Goal: Transaction & Acquisition: Purchase product/service

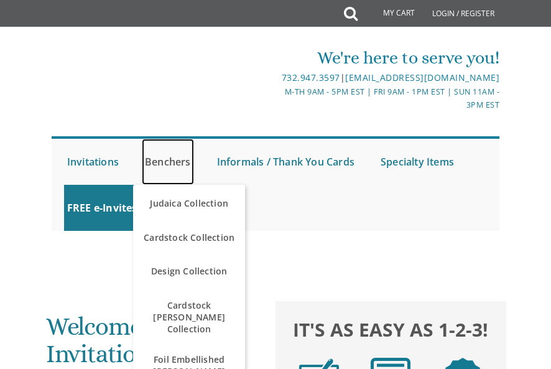
click at [177, 179] on link "Benchers" at bounding box center [168, 162] width 52 height 46
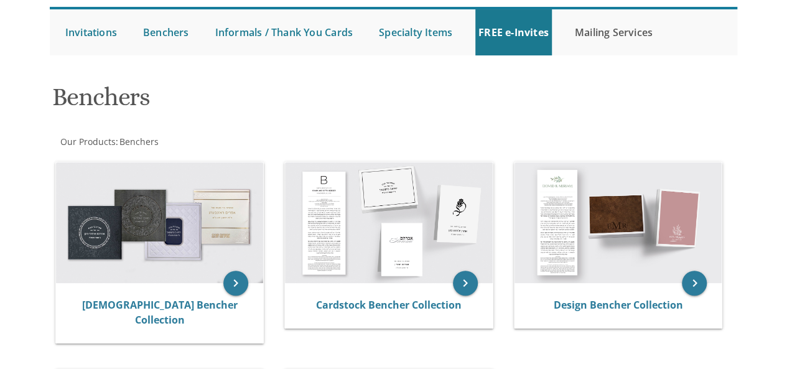
scroll to position [123, 0]
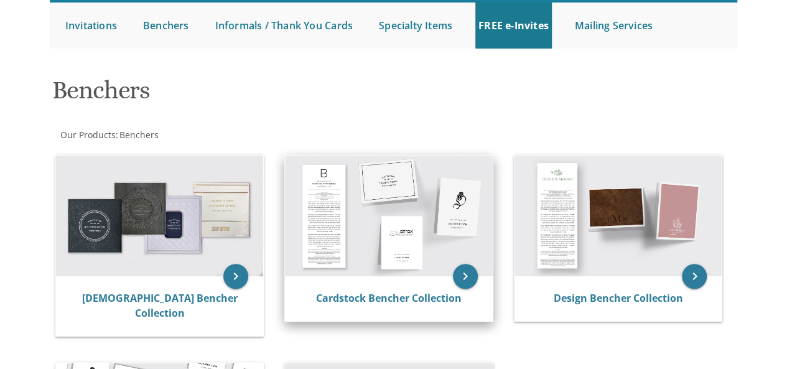
click at [386, 200] on img at bounding box center [389, 216] width 208 height 121
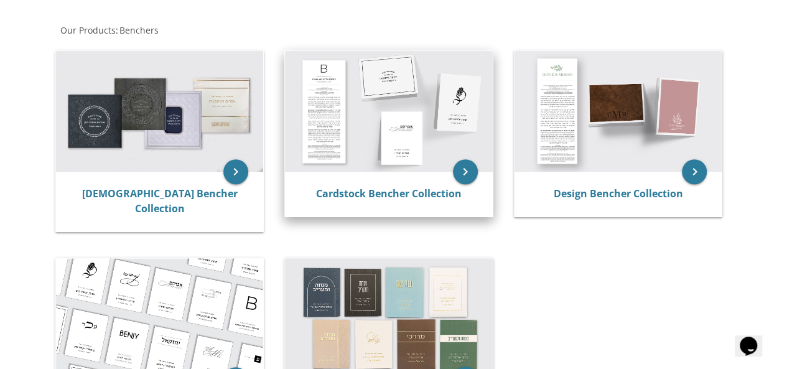
scroll to position [232, 0]
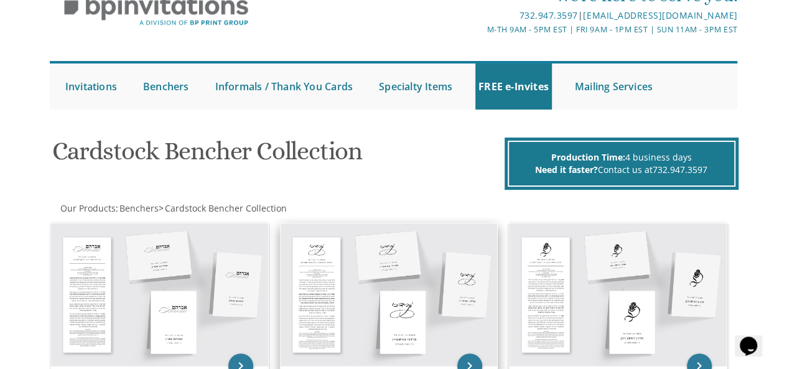
click at [442, 281] on img at bounding box center [389, 294] width 217 height 143
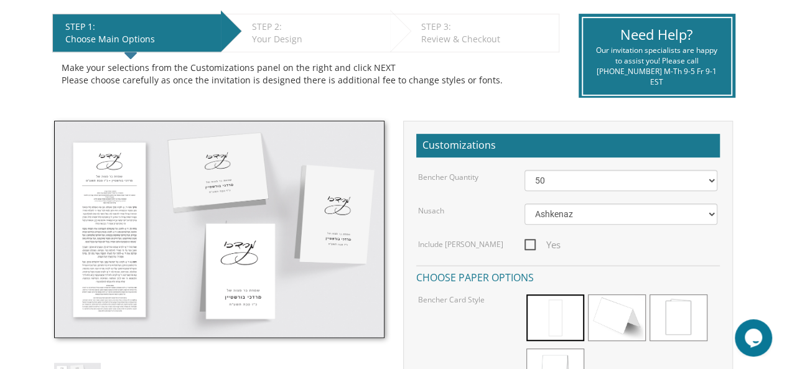
scroll to position [251, 0]
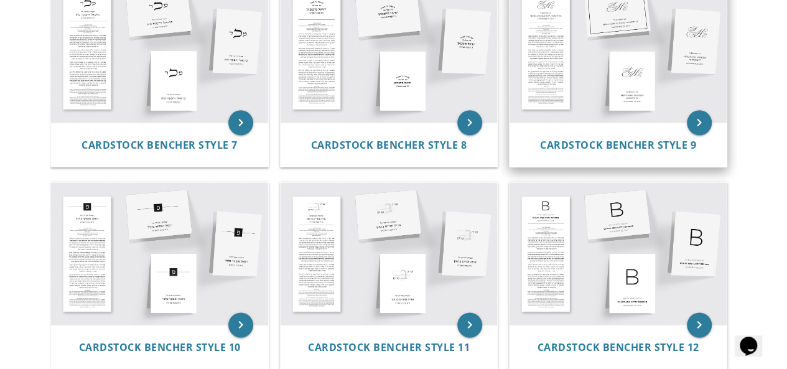
scroll to position [711, 0]
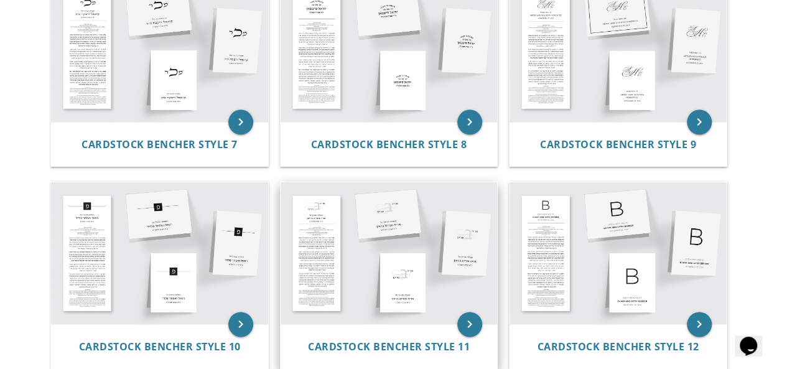
click at [431, 232] on img at bounding box center [389, 253] width 217 height 143
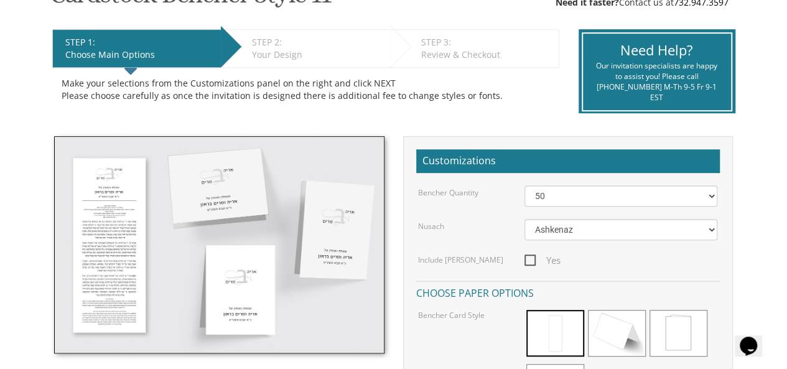
scroll to position [235, 0]
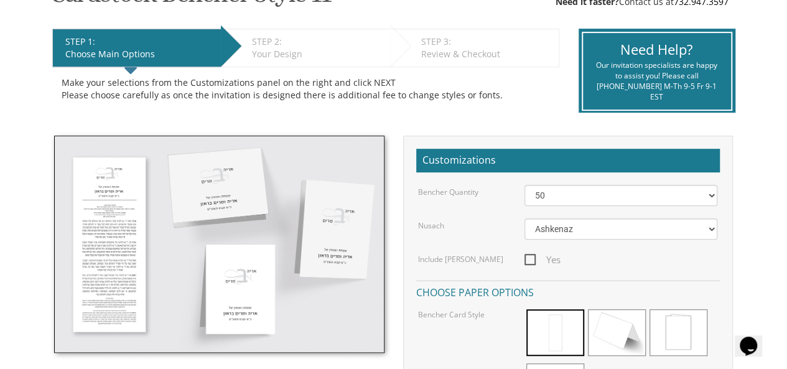
click at [122, 230] on img at bounding box center [219, 244] width 330 height 217
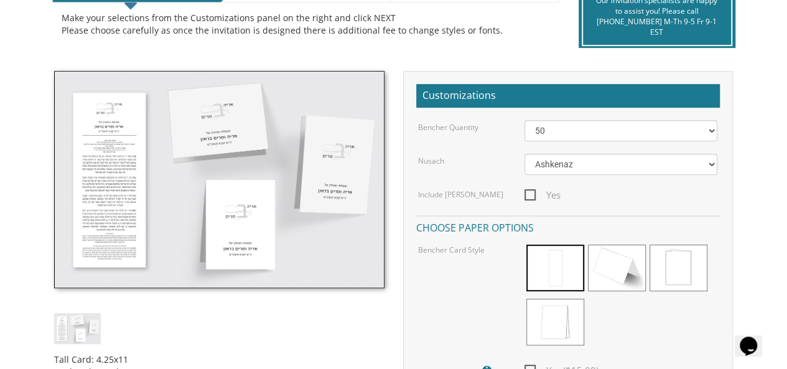
scroll to position [307, 0]
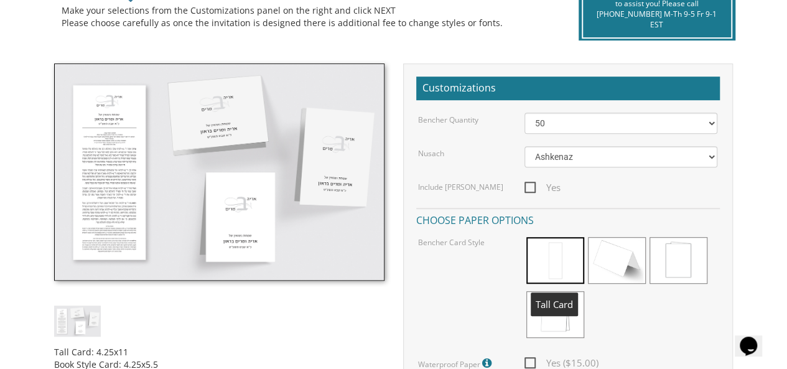
click at [555, 261] on span at bounding box center [556, 260] width 58 height 47
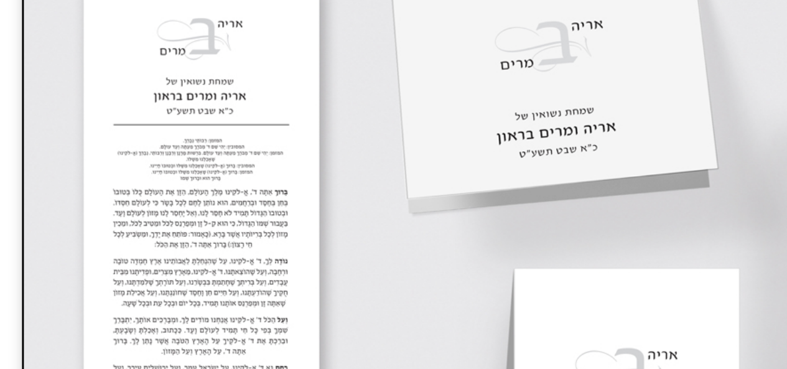
scroll to position [311, 0]
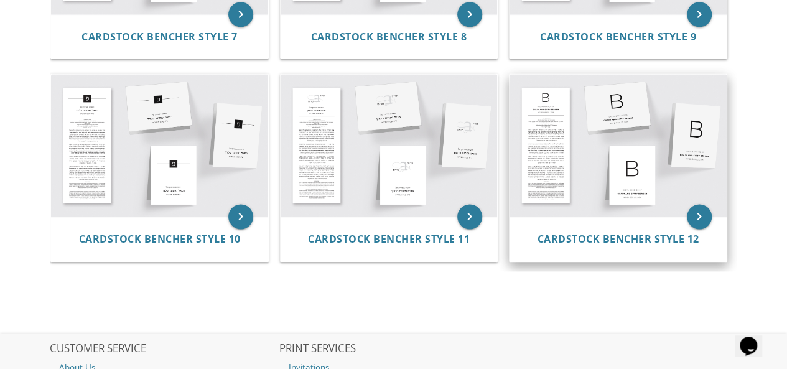
scroll to position [819, 0]
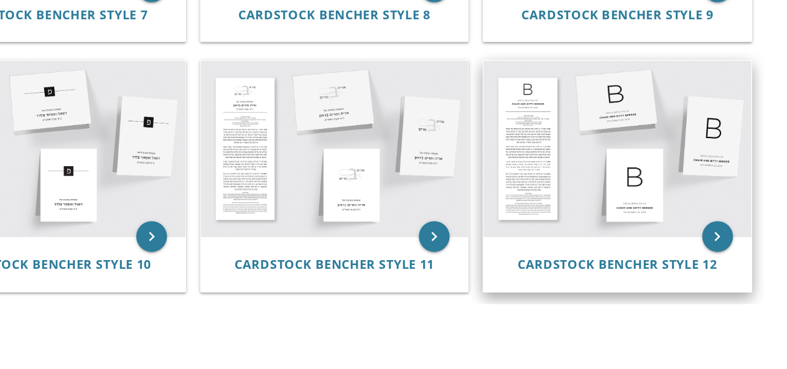
click at [620, 131] on img at bounding box center [618, 145] width 217 height 143
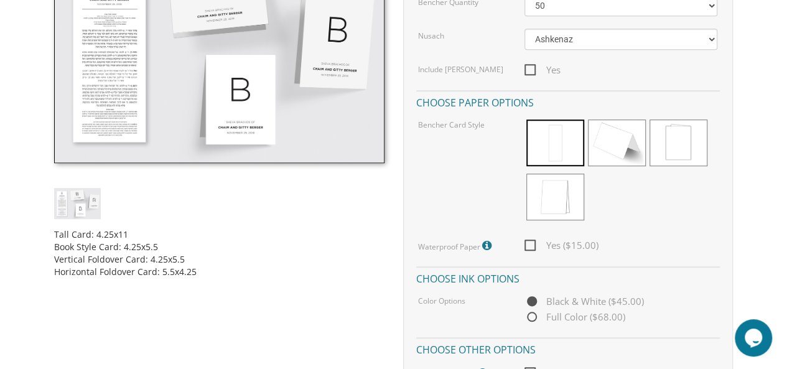
scroll to position [424, 0]
click at [710, 3] on select "50 60 70 80 90 100 125 150 175 200 225 250 275 300 325 350 375 400 425 450 475 …" at bounding box center [622, 6] width 194 height 21
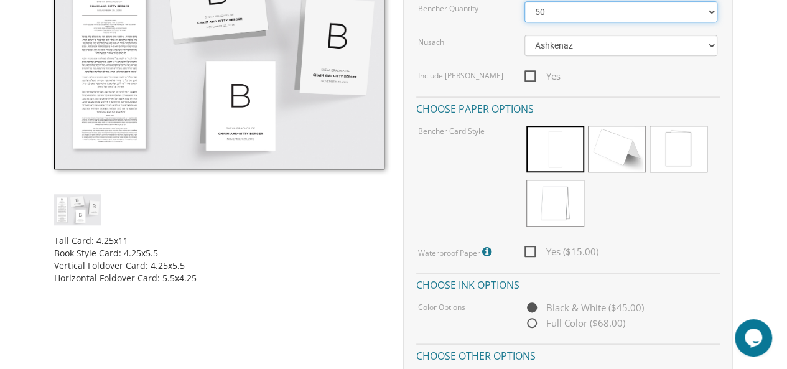
select select "80"
click at [525, 1] on select "50 60 70 80 90 100 125 150 175 200 225 250 275 300 325 350 375 400 425 450 475 …" at bounding box center [622, 11] width 194 height 21
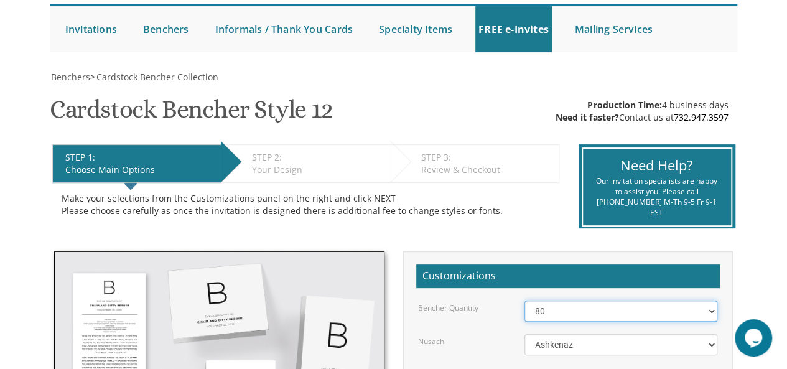
scroll to position [118, 0]
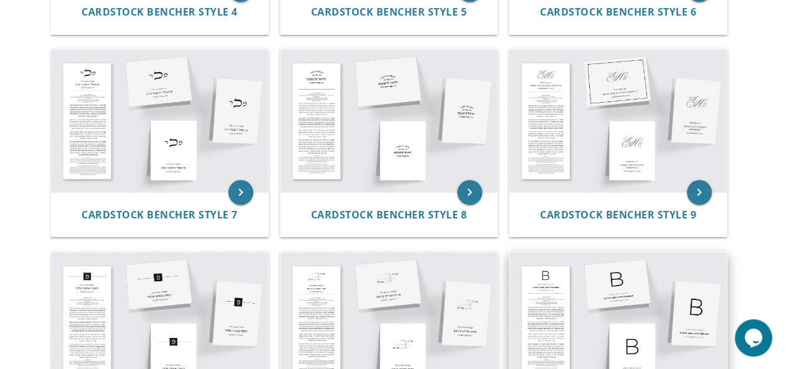
scroll to position [639, 0]
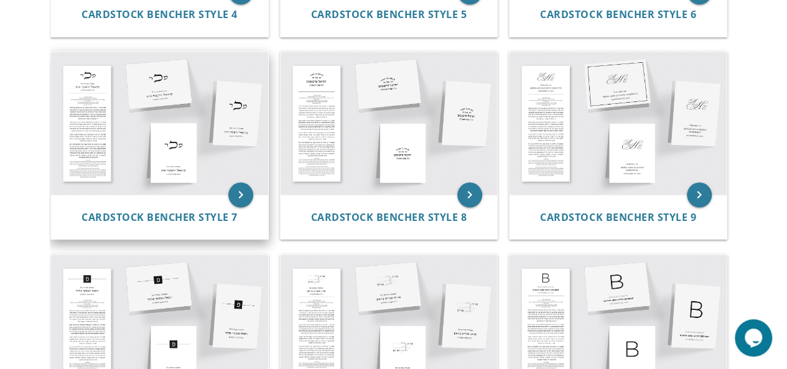
click at [95, 84] on img at bounding box center [159, 123] width 217 height 143
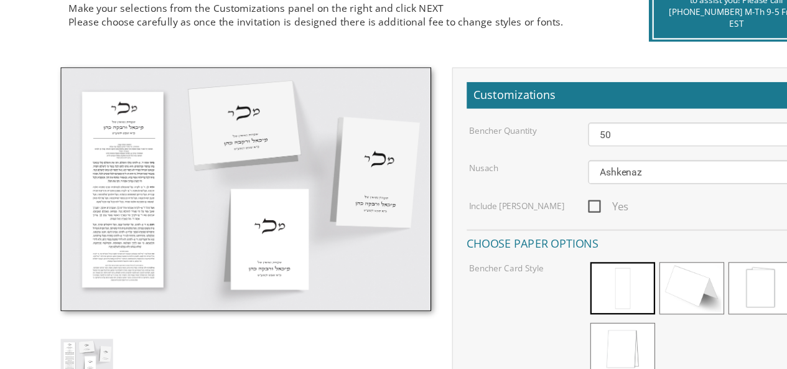
scroll to position [295, 0]
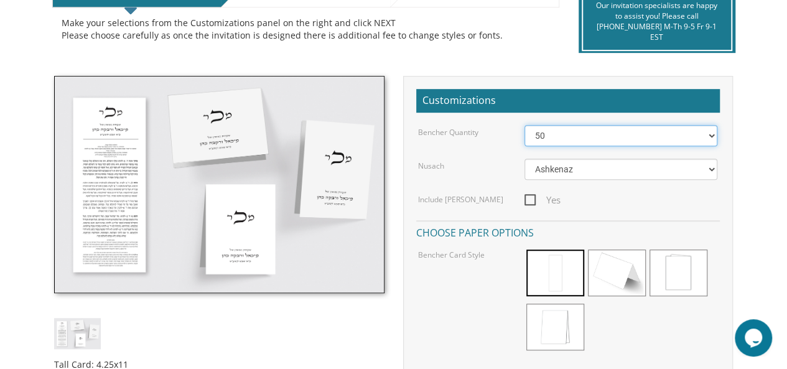
click at [700, 139] on select "50 60 70 80 90 100 125 150 175 200 225 250 275 300 325 350 375 400 425 450 475 …" at bounding box center [622, 135] width 194 height 21
select select "100"
click at [525, 125] on select "50 60 70 80 90 100 125 150 175 200 225 250 275 300 325 350 375 400 425 450 475 …" at bounding box center [622, 135] width 194 height 21
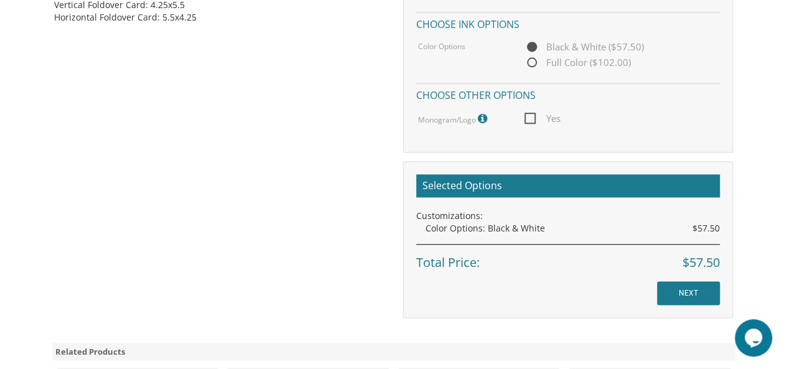
scroll to position [680, 0]
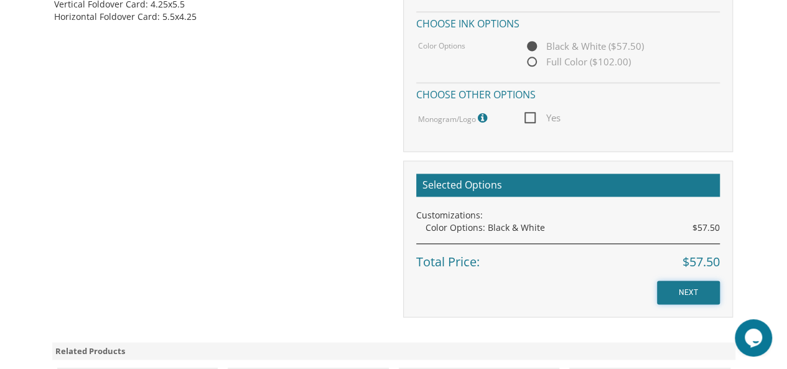
click at [675, 297] on input "NEXT" at bounding box center [688, 293] width 63 height 24
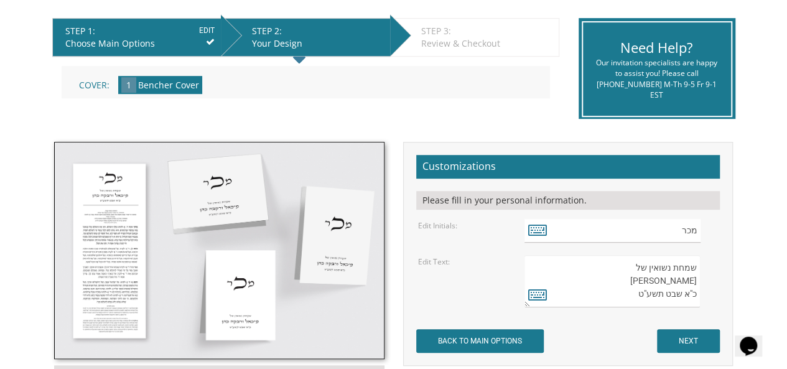
scroll to position [246, 0]
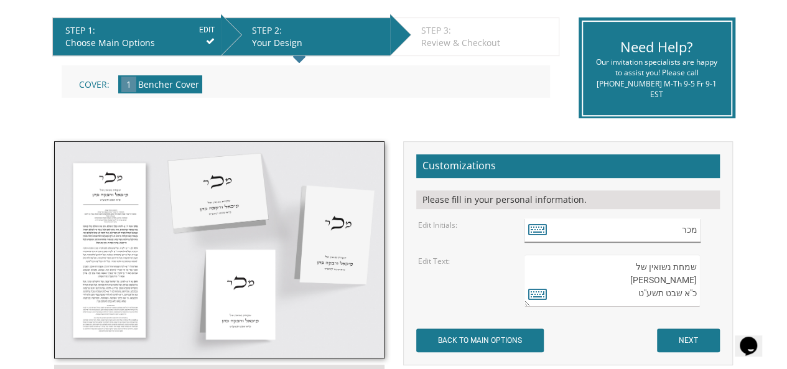
click at [697, 231] on input "מכר" at bounding box center [613, 230] width 176 height 24
drag, startPoint x: 686, startPoint y: 232, endPoint x: 711, endPoint y: 232, distance: 25.5
click at [711, 232] on div "מכר" at bounding box center [622, 230] width 194 height 24
type input "ר"
drag, startPoint x: 692, startPoint y: 228, endPoint x: 708, endPoint y: 228, distance: 16.2
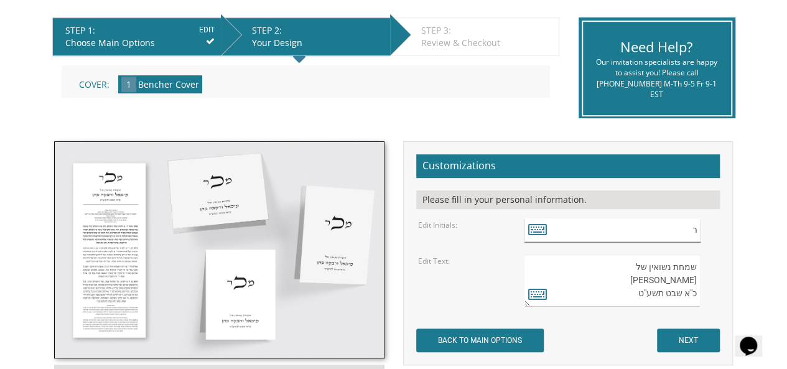
click at [708, 228] on div "ר" at bounding box center [622, 230] width 194 height 24
click at [541, 231] on icon at bounding box center [537, 228] width 19 height 17
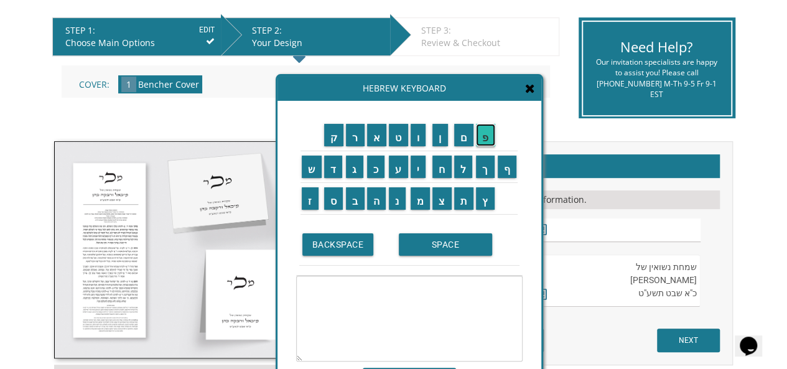
click at [490, 136] on input "פ" at bounding box center [485, 135] width 19 height 22
drag, startPoint x: 696, startPoint y: 281, endPoint x: 626, endPoint y: 283, distance: 70.4
click at [626, 283] on textarea "שמחת נשואין של מיכאל ורבקה כהן כ"א שבט תשע"ט" at bounding box center [613, 281] width 176 height 52
click at [420, 167] on input "י" at bounding box center [419, 167] width 16 height 22
click at [448, 176] on input "ח" at bounding box center [442, 167] width 19 height 22
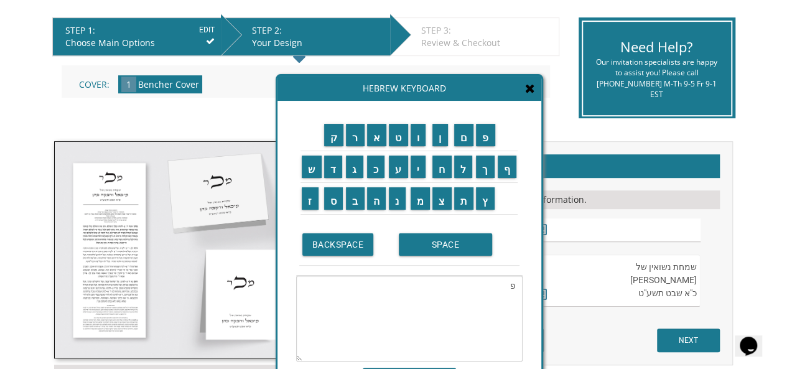
click at [494, 287] on textarea "פ" at bounding box center [409, 319] width 227 height 86
type textarea "פ"
click at [527, 94] on span at bounding box center [530, 89] width 10 height 14
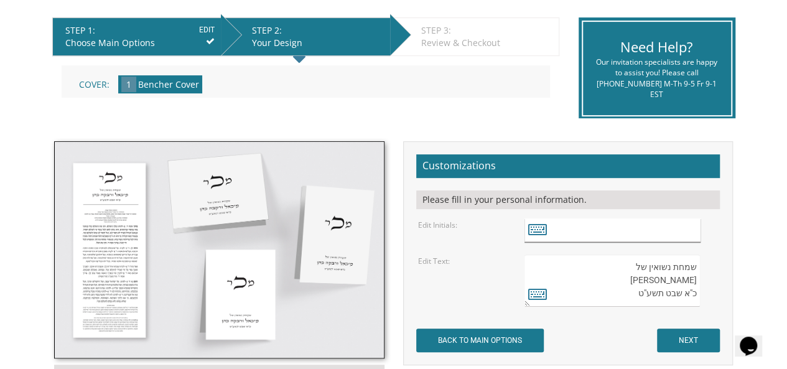
click at [654, 232] on input "text" at bounding box center [613, 230] width 176 height 24
click at [541, 227] on icon at bounding box center [537, 228] width 19 height 17
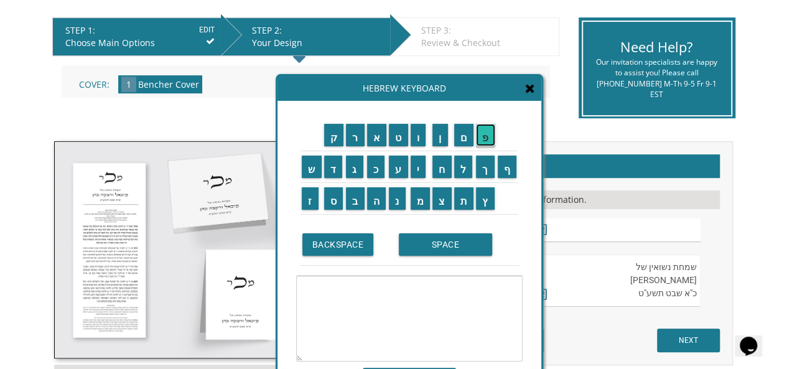
click at [492, 138] on input "פ" at bounding box center [485, 135] width 19 height 22
type textarea "פ"
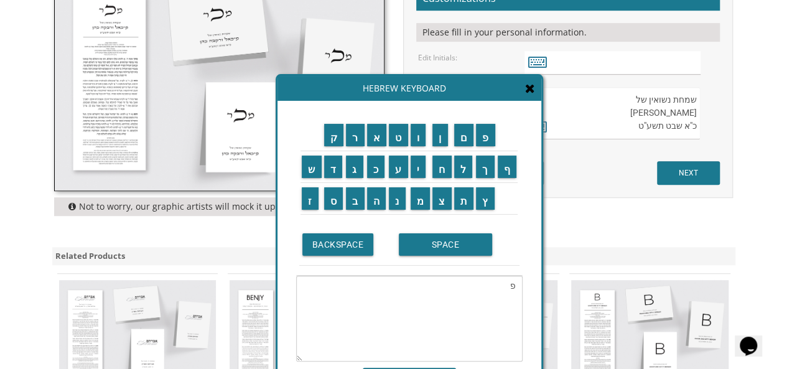
scroll to position [415, 0]
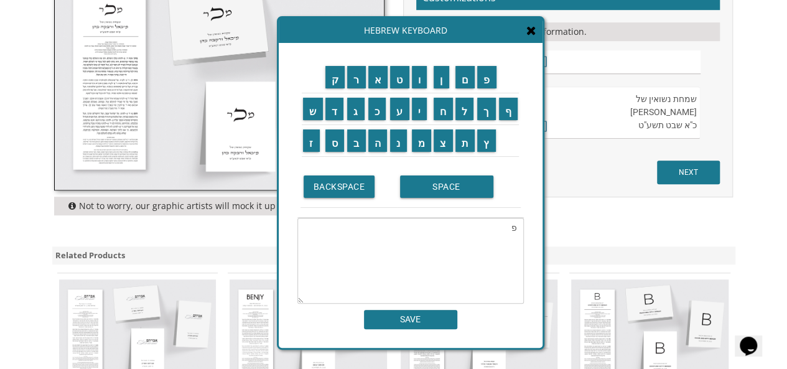
drag, startPoint x: 483, startPoint y: 96, endPoint x: 485, endPoint y: 27, distance: 69.1
click at [485, 27] on div "Hebrew Keyboard" at bounding box center [411, 30] width 264 height 25
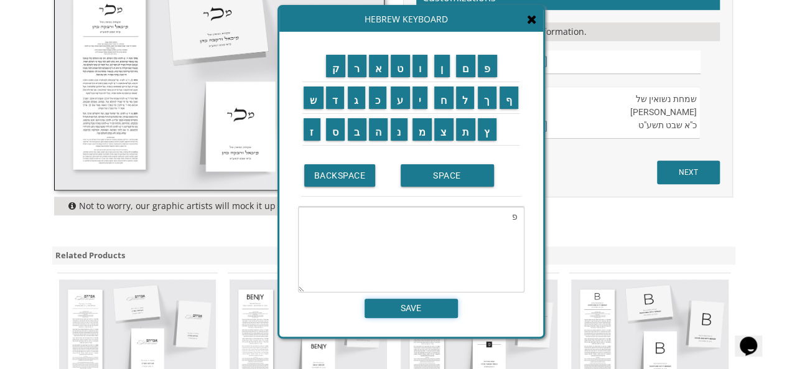
click at [429, 309] on input "SAVE" at bounding box center [411, 308] width 93 height 19
type input "פ"
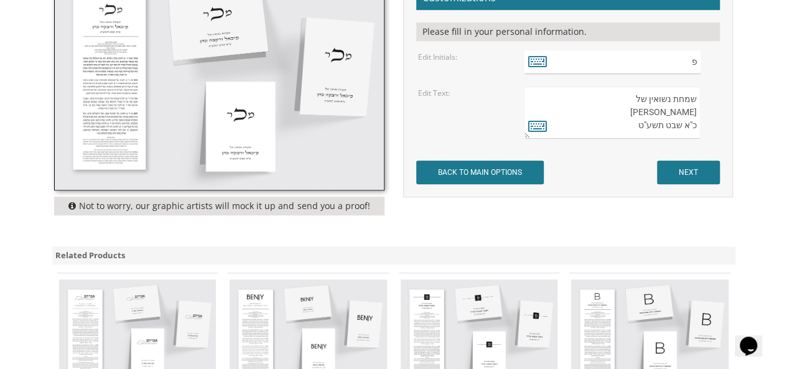
drag, startPoint x: 624, startPoint y: 101, endPoint x: 615, endPoint y: 123, distance: 23.7
click at [683, 100] on textarea "שמחת נשואין של מיכאל ורבקה כהן כ"א שבט תשע"ט" at bounding box center [613, 113] width 176 height 52
click at [612, 123] on textarea "שמחת נשואין של מיכאל ורבקה כהן כ"א שבט תשע"ט" at bounding box center [613, 113] width 176 height 52
drag, startPoint x: 624, startPoint y: 116, endPoint x: 706, endPoint y: 114, distance: 82.2
click at [706, 114] on div "שמחת נשואין של מיכאל ורבקה כהן כ"א שבט תשע"ט" at bounding box center [622, 113] width 194 height 52
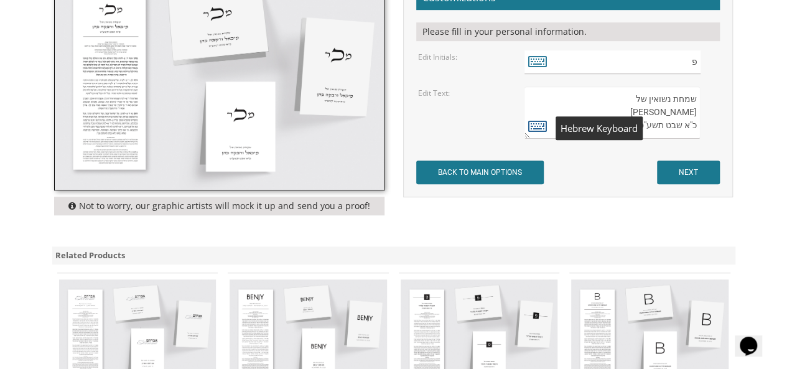
click at [538, 127] on icon at bounding box center [537, 125] width 19 height 17
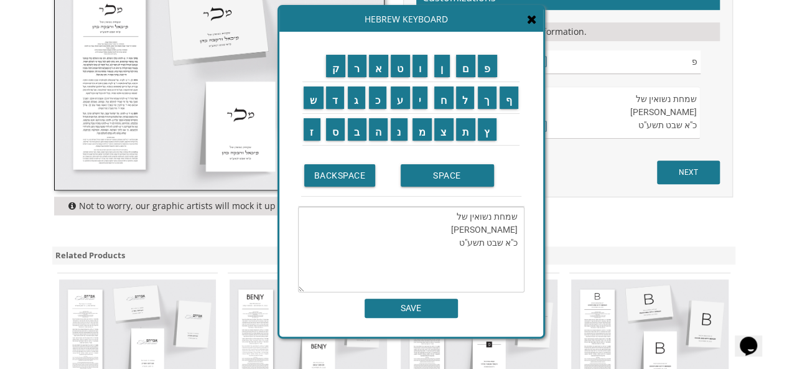
click at [474, 223] on textarea "שמחת נשואין של מיכאל ורבקה כהן כ"א שבט תשע"ט" at bounding box center [411, 250] width 227 height 86
click at [452, 231] on textarea "שמחת נשואין של מיכאל ורבקה כהן כ"א שבט תשע"ט" at bounding box center [411, 250] width 227 height 86
click at [424, 96] on input "י" at bounding box center [421, 98] width 16 height 22
click at [448, 103] on input "ח" at bounding box center [443, 98] width 19 height 22
click at [426, 98] on input "י" at bounding box center [421, 98] width 16 height 22
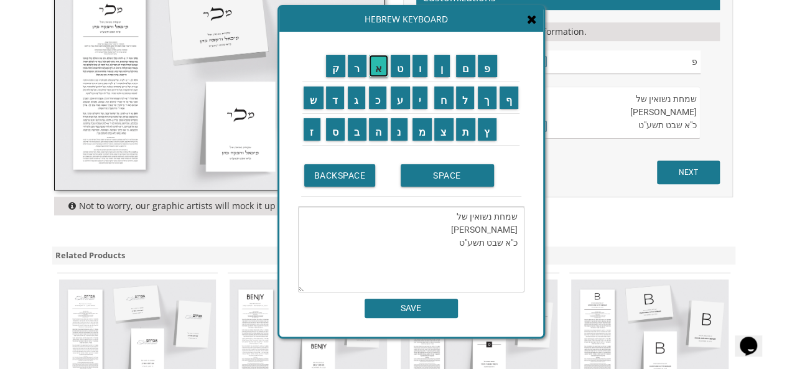
click at [376, 70] on input "א" at bounding box center [379, 66] width 20 height 22
click at [466, 100] on input "ל" at bounding box center [465, 98] width 19 height 22
click at [417, 181] on input "SPACE" at bounding box center [447, 175] width 93 height 22
click at [423, 74] on input "ו" at bounding box center [421, 66] width 16 height 22
click at [488, 73] on input "פ" at bounding box center [487, 66] width 19 height 22
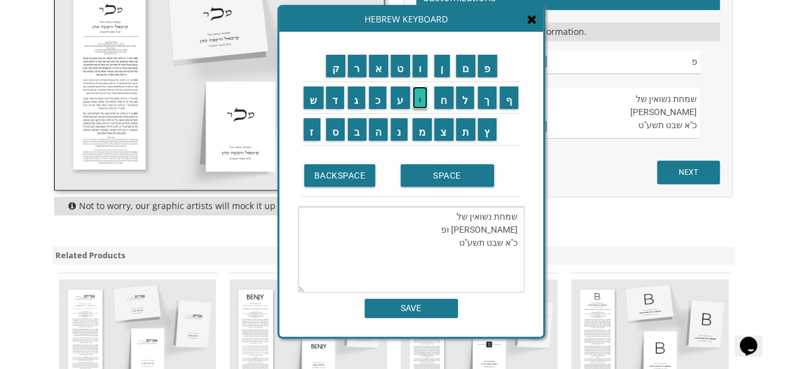
click at [417, 96] on input "י" at bounding box center [421, 98] width 16 height 22
click at [358, 103] on input "ג" at bounding box center [356, 98] width 17 height 22
click at [378, 73] on input "א" at bounding box center [379, 66] width 20 height 22
click at [424, 171] on input "SPACE" at bounding box center [447, 175] width 93 height 22
click at [487, 67] on input "פ" at bounding box center [487, 66] width 19 height 22
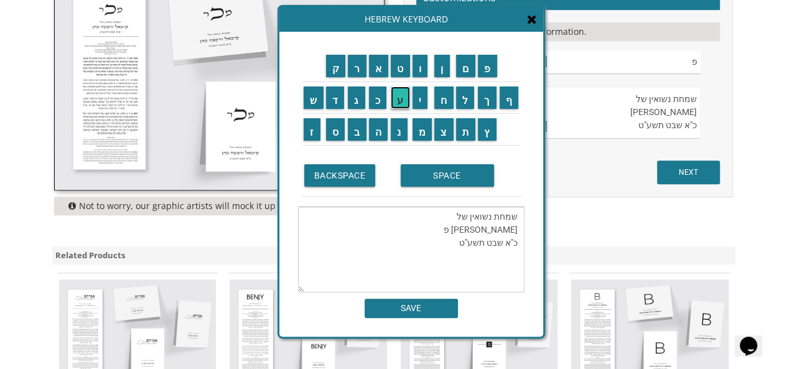
click at [395, 98] on input "ע" at bounding box center [400, 98] width 19 height 22
click at [360, 73] on input "ר" at bounding box center [357, 66] width 19 height 22
click at [464, 102] on input "ל" at bounding box center [465, 98] width 19 height 22
click at [425, 103] on input "י" at bounding box center [421, 98] width 16 height 22
click at [315, 126] on input "ז" at bounding box center [312, 129] width 17 height 22
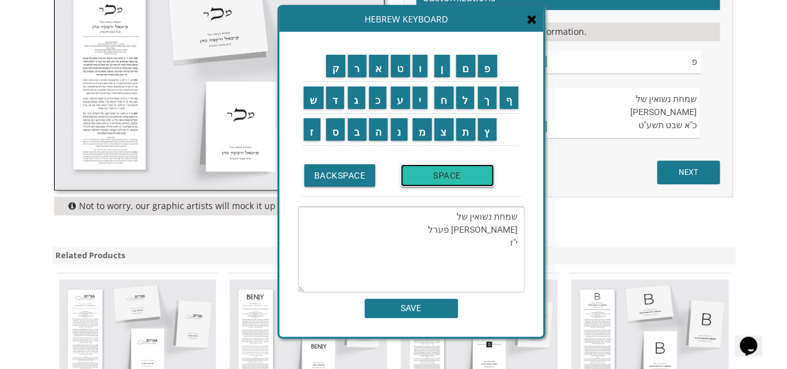
click at [426, 181] on input "SPACE" at bounding box center [447, 175] width 93 height 22
click at [385, 65] on input "א" at bounding box center [379, 66] width 20 height 22
click at [464, 110] on td "ל" at bounding box center [466, 98] width 22 height 32
click at [463, 101] on input "ל" at bounding box center [465, 98] width 19 height 22
click at [418, 63] on input "ו" at bounding box center [421, 66] width 16 height 22
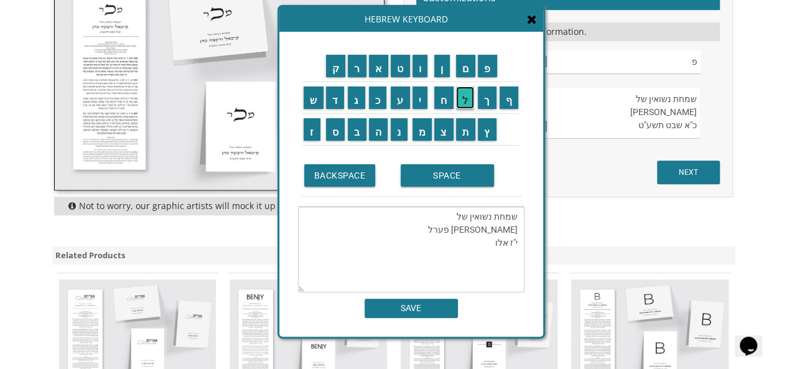
click at [464, 98] on input "ל" at bounding box center [465, 98] width 19 height 22
click at [451, 166] on input "SPACE" at bounding box center [447, 175] width 93 height 22
click at [465, 130] on input "ת" at bounding box center [466, 129] width 20 height 22
click at [315, 100] on input "ש" at bounding box center [314, 98] width 20 height 22
click at [490, 71] on input "פ" at bounding box center [487, 66] width 19 height 22
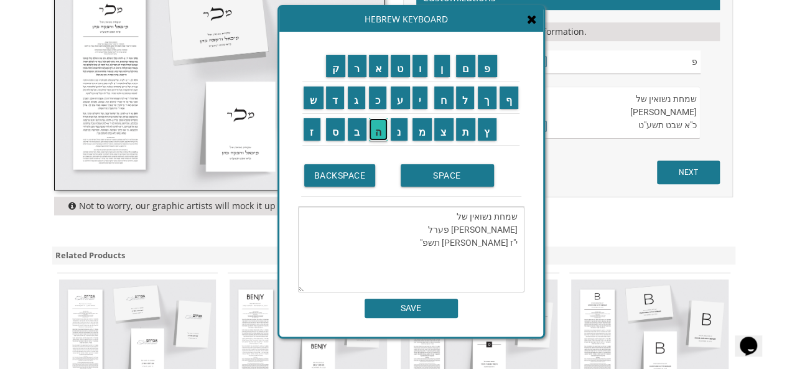
click at [382, 129] on input "ה" at bounding box center [378, 129] width 19 height 22
type textarea "שמחת נשואין של יחיאל ופיגא פערל י"ז אלול תשפ"ה"
click at [408, 310] on input "SAVE" at bounding box center [411, 308] width 93 height 19
type textarea "שמחת נשואין של יחיאל ופיגא פערל י"ז אלול תשפ"ה"
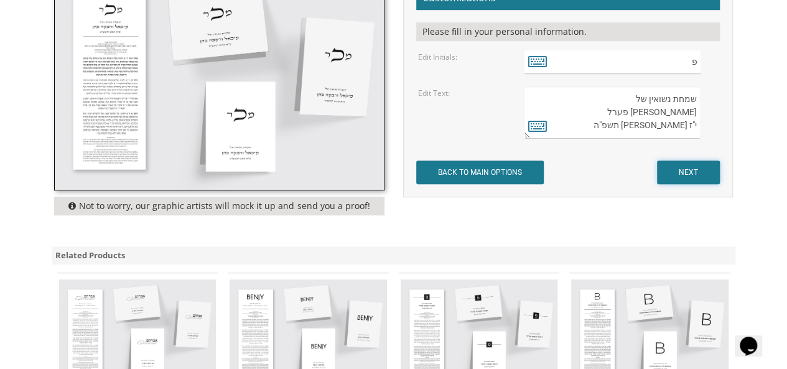
click at [698, 164] on input "NEXT" at bounding box center [688, 173] width 63 height 24
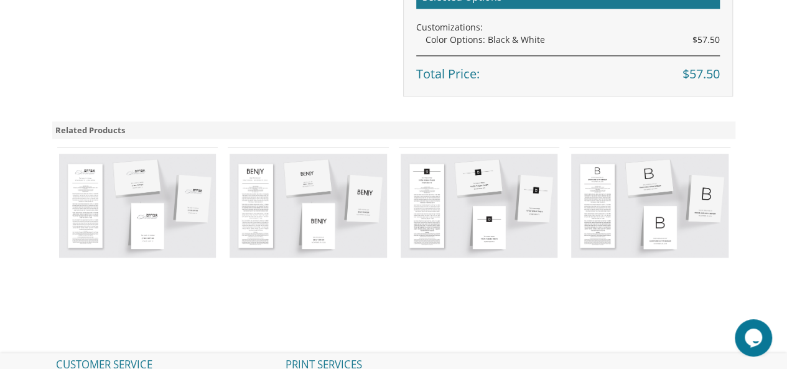
scroll to position [634, 0]
click at [497, 185] on img at bounding box center [479, 204] width 157 height 103
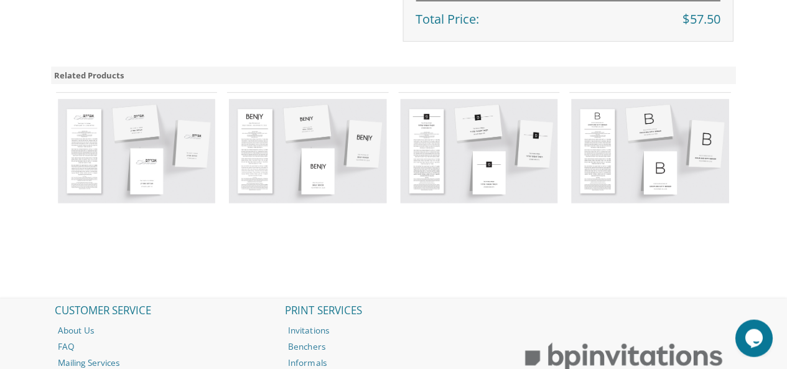
scroll to position [688, 0]
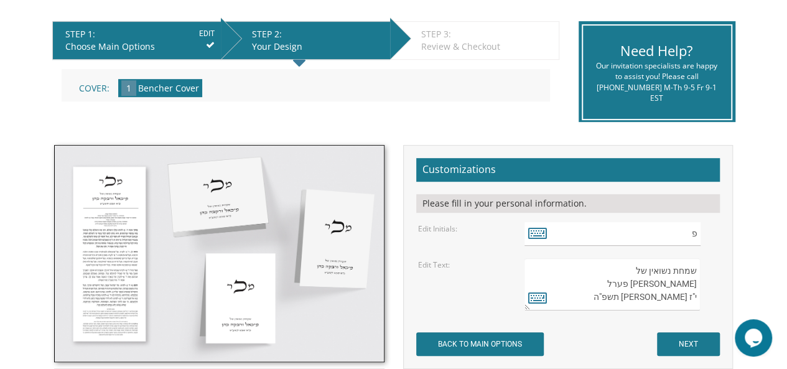
scroll to position [241, 0]
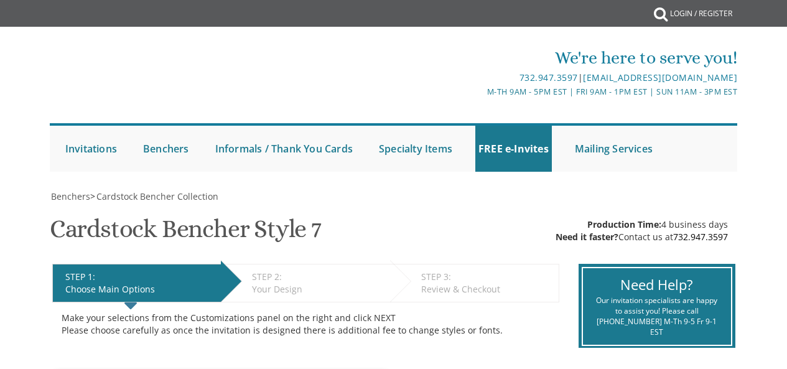
select select "100"
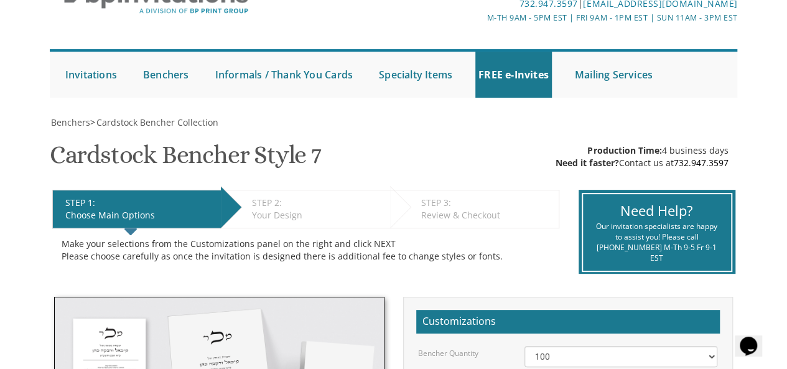
scroll to position [60, 0]
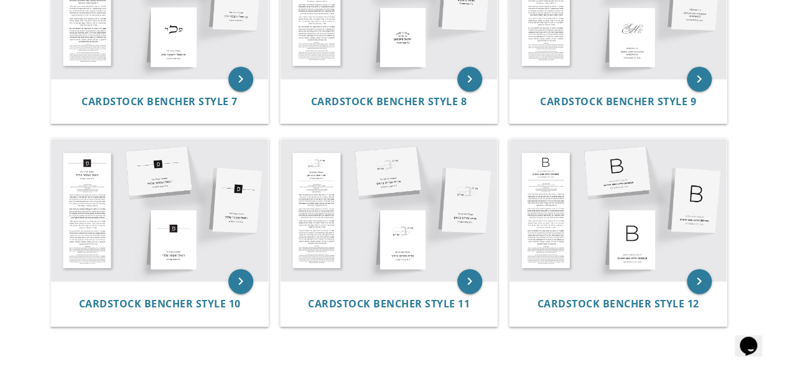
scroll to position [754, 0]
drag, startPoint x: 34, startPoint y: 1, endPoint x: 227, endPoint y: 166, distance: 254.3
click at [227, 166] on img at bounding box center [159, 210] width 217 height 143
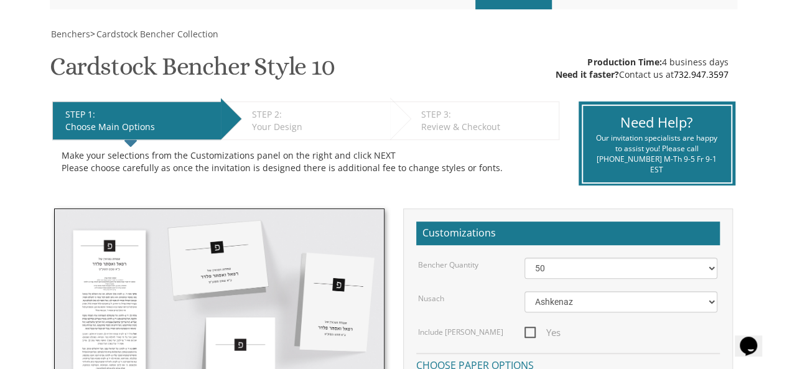
scroll to position [254, 0]
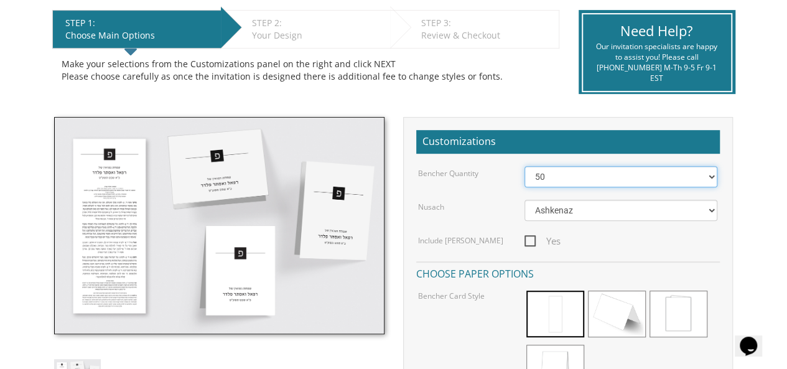
click at [666, 175] on select "50 60 70 80 90 100 125 150 175 200 225 250 275 300 325 350 375 400 425 450 475 …" at bounding box center [622, 176] width 194 height 21
select select "100"
click at [525, 166] on select "50 60 70 80 90 100 125 150 175 200 225 250 275 300 325 350 375 400 425 450 475 …" at bounding box center [622, 176] width 194 height 21
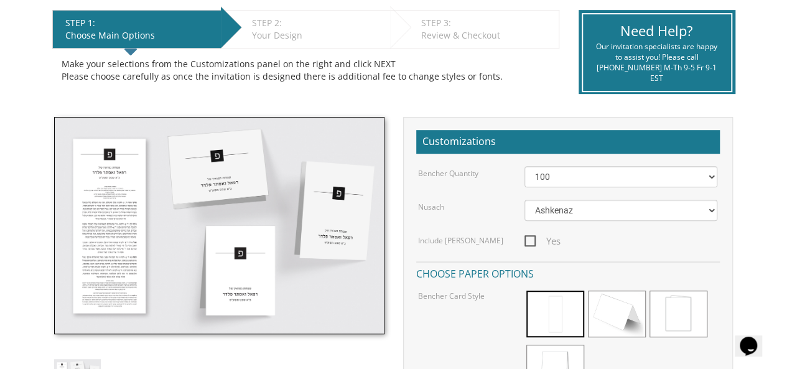
click at [533, 240] on span "Yes" at bounding box center [543, 241] width 36 height 16
click at [533, 240] on input "Yes" at bounding box center [529, 240] width 8 height 8
checkbox input "true"
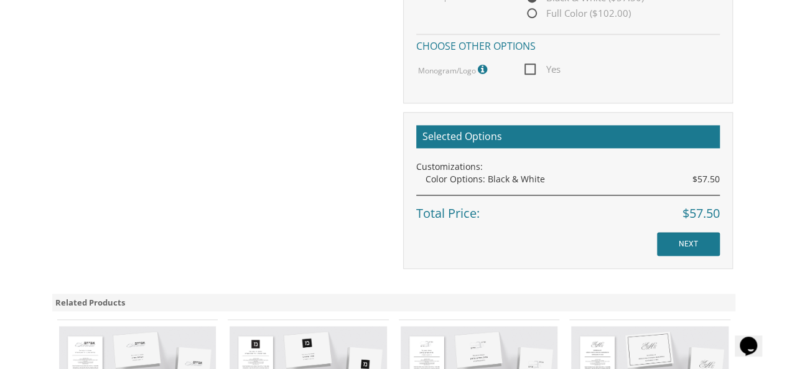
scroll to position [729, 0]
click at [683, 240] on input "NEXT" at bounding box center [688, 244] width 63 height 24
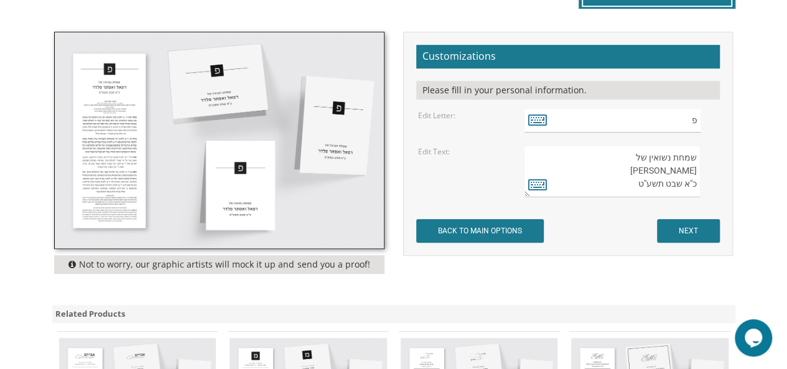
scroll to position [357, 0]
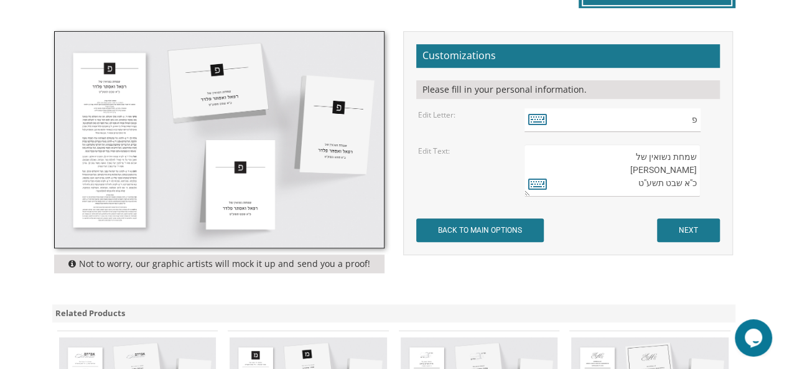
click at [696, 171] on textarea "שמחת נשואין של [PERSON_NAME] כ"א שבט תשע"ט" at bounding box center [613, 170] width 176 height 52
type textarea "שמחת נשואין של [PERSON_NAME] כ"א שבט תשע"ט"
click at [626, 166] on textarea "שמחת נשואין של [PERSON_NAME] כ"א שבט תשע"ט" at bounding box center [613, 170] width 176 height 52
click at [626, 166] on textarea "שמחת נשואין של רפאל ואסתר פלדר כ"א שבט תשע"ט" at bounding box center [613, 170] width 176 height 52
click at [528, 179] on icon at bounding box center [537, 183] width 19 height 17
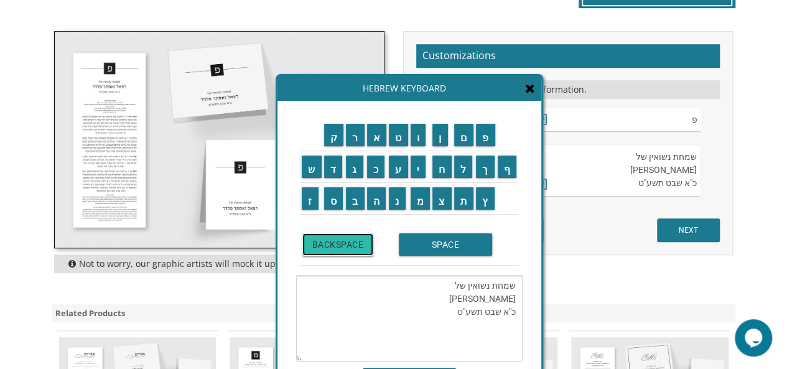
click at [350, 248] on input "BACKSPACE" at bounding box center [338, 244] width 72 height 22
click at [350, 250] on input "BACKSPACE" at bounding box center [338, 244] width 72 height 22
click at [629, 168] on textarea "שמחת נשואין של רפאל ואסתר פלדר כ"א שבט תשע"ט" at bounding box center [613, 170] width 176 height 52
click at [362, 242] on input "BACKSPACE" at bounding box center [338, 244] width 72 height 22
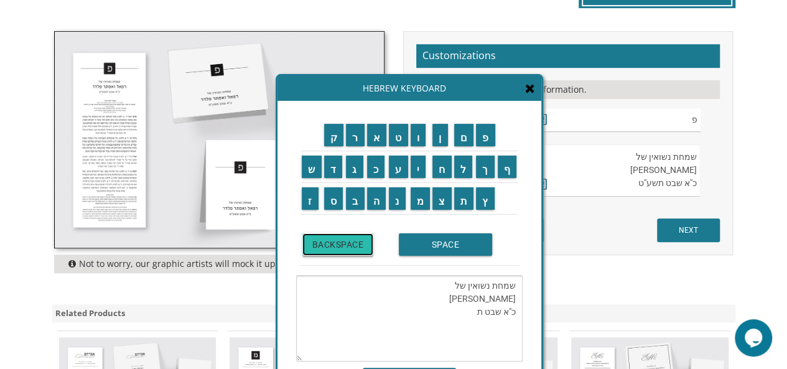
click at [362, 242] on input "BACKSPACE" at bounding box center [338, 244] width 72 height 22
type textarea "שמחת נשואין של רפאל ואסתר פלדר כ"א שבט"
click at [626, 169] on textarea "שמחת נשואין של רפאל ואסתר פלדר כ"א שבט תשע"ט" at bounding box center [613, 170] width 176 height 52
type textarea "שמחת נשואין של כ"א שבט תשע"ט"
click at [422, 165] on input "י" at bounding box center [419, 167] width 16 height 22
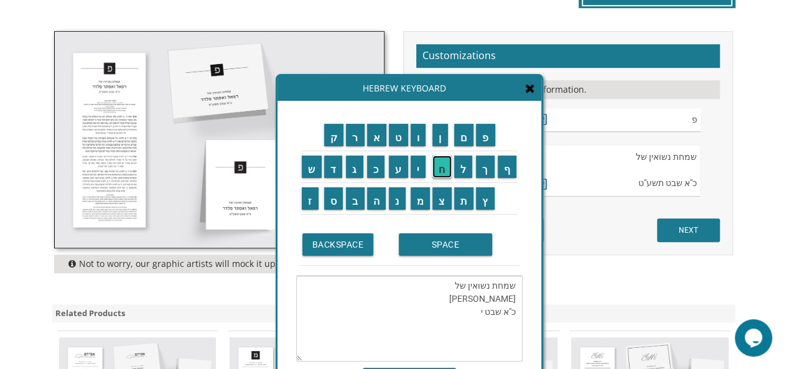
click at [448, 162] on input "ח" at bounding box center [442, 167] width 19 height 22
click at [421, 165] on input "י" at bounding box center [419, 167] width 16 height 22
click at [380, 138] on input "א" at bounding box center [377, 135] width 20 height 22
click at [462, 169] on input "ל" at bounding box center [463, 167] width 19 height 22
type textarea "שמחת נשואין של רפאל ואסתר פלדר כ"א שבט יחיאל"
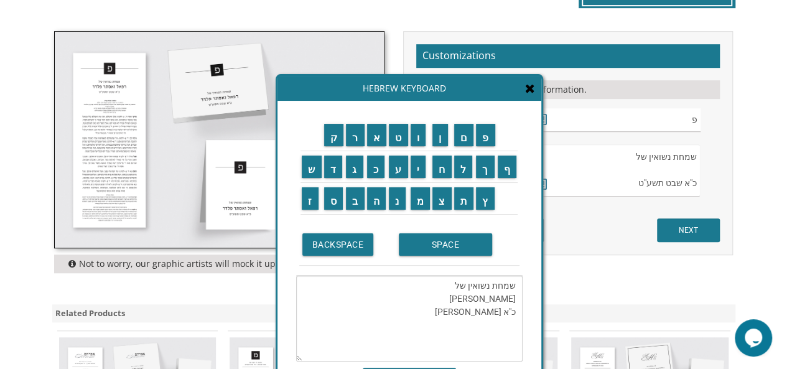
click at [627, 156] on textarea "שמחת נשואין של רפאל ואסתר פלדר כ"א שבט תשע"ט" at bounding box center [613, 170] width 176 height 52
type textarea "שמחת נשואין של כ"א שבט תשע"ט"
click at [692, 171] on textarea "שמחת נשואין של רפאל ואסתר פלדר כ"א שבט תשע"ט" at bounding box center [613, 170] width 176 height 52
click at [422, 164] on input "י" at bounding box center [419, 167] width 16 height 22
click at [644, 172] on textarea "שמחת נשואין של רפאל ואסתר פלדר כ"א שבט תשע"ט" at bounding box center [613, 170] width 176 height 52
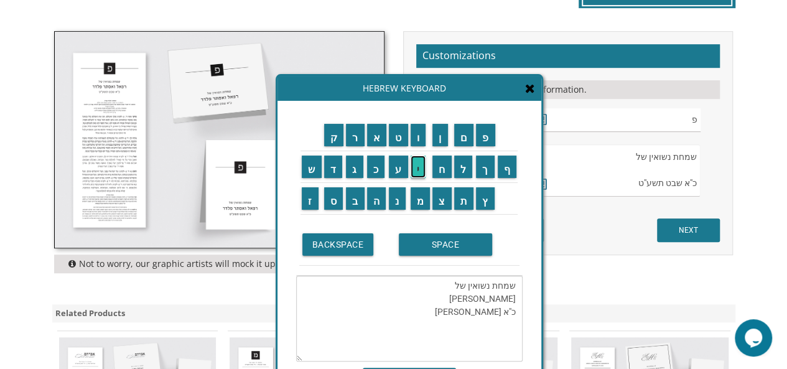
click at [421, 165] on input "י" at bounding box center [419, 167] width 16 height 22
click at [451, 309] on textarea "שמחת נשואין של רפאל ואסתר פלדר כ"א שבט יחיאליי" at bounding box center [409, 319] width 227 height 86
click at [416, 172] on input "י" at bounding box center [419, 167] width 16 height 22
click at [447, 169] on input "ח" at bounding box center [442, 167] width 19 height 22
click at [420, 169] on input "י" at bounding box center [419, 167] width 16 height 22
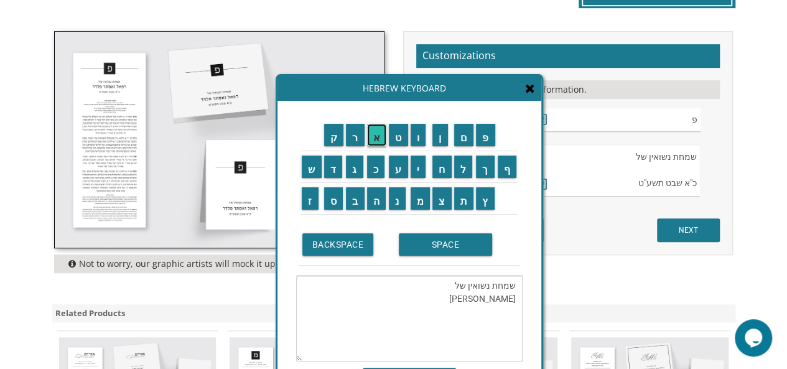
click at [373, 137] on input "א" at bounding box center [377, 135] width 20 height 22
click at [467, 172] on input "ל" at bounding box center [463, 167] width 19 height 22
click at [446, 244] on input "SPACE" at bounding box center [445, 244] width 93 height 22
click at [420, 143] on input "ו" at bounding box center [419, 135] width 16 height 22
click at [483, 133] on input "פ" at bounding box center [485, 135] width 19 height 22
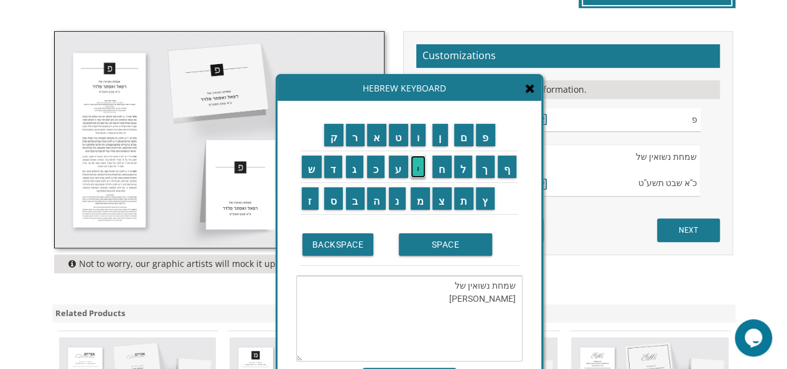
click at [415, 166] on input "י" at bounding box center [419, 167] width 16 height 22
click at [351, 172] on input "ג" at bounding box center [354, 167] width 17 height 22
click at [374, 140] on input "א" at bounding box center [377, 135] width 20 height 22
click at [454, 249] on input "SPACE" at bounding box center [445, 244] width 93 height 22
click at [487, 138] on input "פ" at bounding box center [485, 135] width 19 height 22
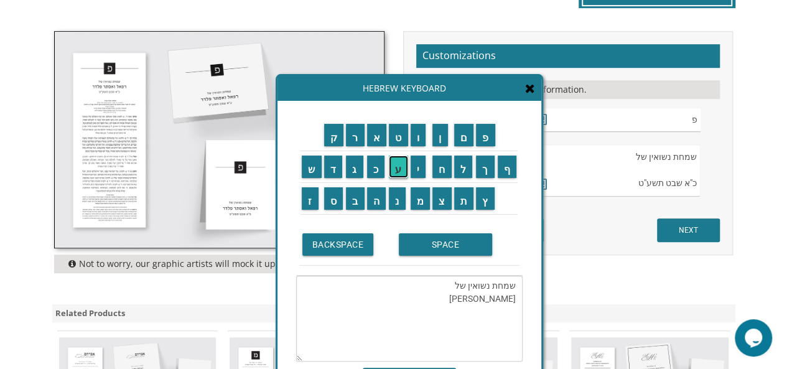
click at [393, 165] on input "ע" at bounding box center [398, 167] width 19 height 22
click at [355, 140] on input "ר" at bounding box center [355, 135] width 19 height 22
click at [461, 165] on input "ל" at bounding box center [463, 167] width 19 height 22
click at [510, 307] on textarea "שמחת נשואין של יחיאל ופיגא פערל" at bounding box center [409, 319] width 227 height 86
click at [448, 298] on textarea "שמחת נשואין של יחיאל ופיגא פערל" at bounding box center [409, 319] width 227 height 86
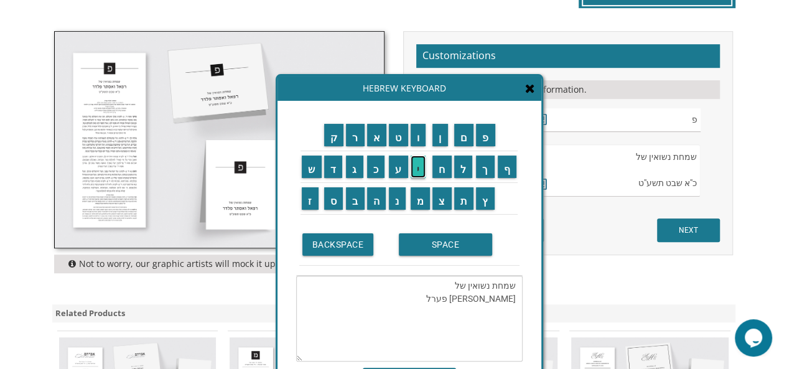
click at [415, 166] on input "י" at bounding box center [419, 167] width 16 height 22
click at [307, 205] on input "ז" at bounding box center [310, 198] width 17 height 22
click at [425, 250] on input "SPACE" at bounding box center [445, 244] width 93 height 22
click at [376, 134] on input "א" at bounding box center [377, 135] width 20 height 22
click at [464, 166] on input "ל" at bounding box center [463, 167] width 19 height 22
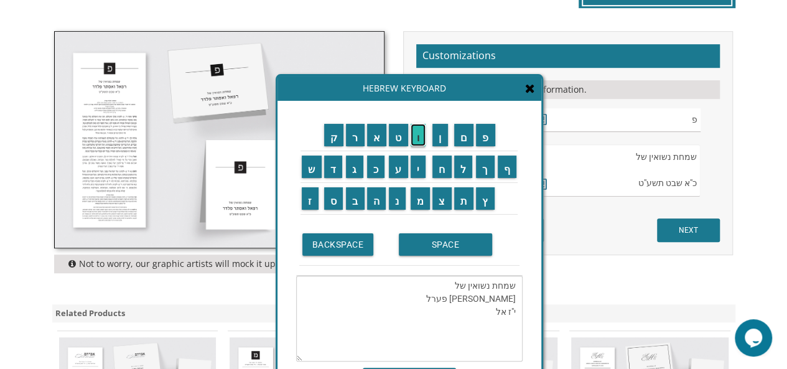
click at [417, 138] on input "ו" at bounding box center [419, 135] width 16 height 22
click at [465, 166] on input "ל" at bounding box center [463, 167] width 19 height 22
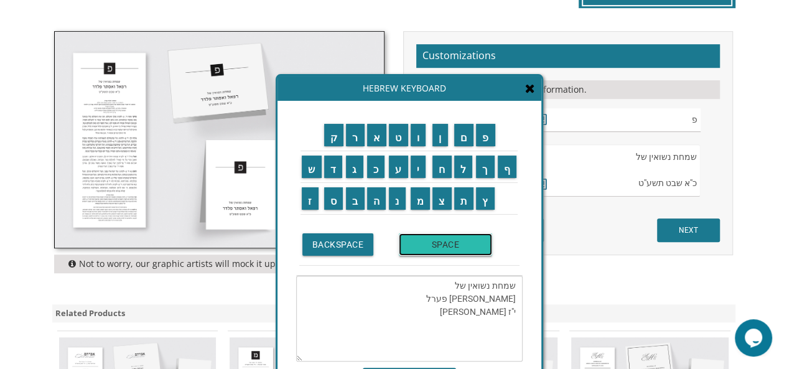
click at [439, 250] on input "SPACE" at bounding box center [445, 244] width 93 height 22
click at [465, 202] on input "ת" at bounding box center [464, 198] width 20 height 22
click at [312, 169] on input "ש" at bounding box center [312, 167] width 20 height 22
click at [483, 129] on input "פ" at bounding box center [485, 135] width 19 height 22
click at [375, 196] on input "ה" at bounding box center [376, 198] width 19 height 22
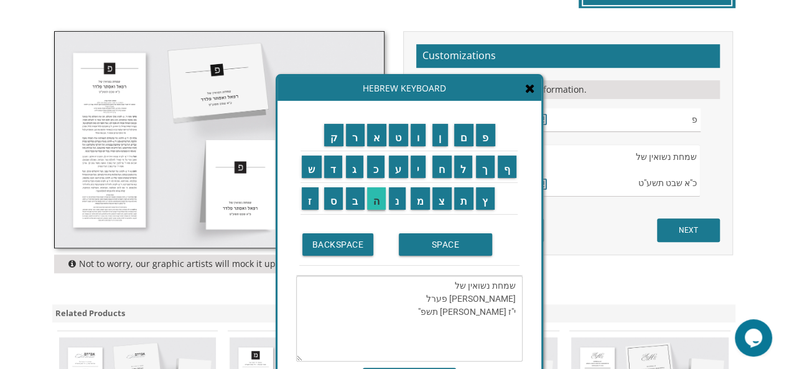
type textarea "שמחת נשואין של יחיאל ופיגא פערל י"ז אלול תשפ"ה"
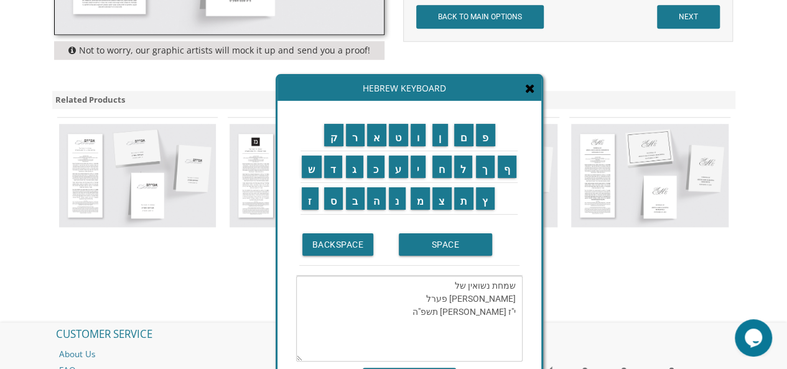
scroll to position [617, 0]
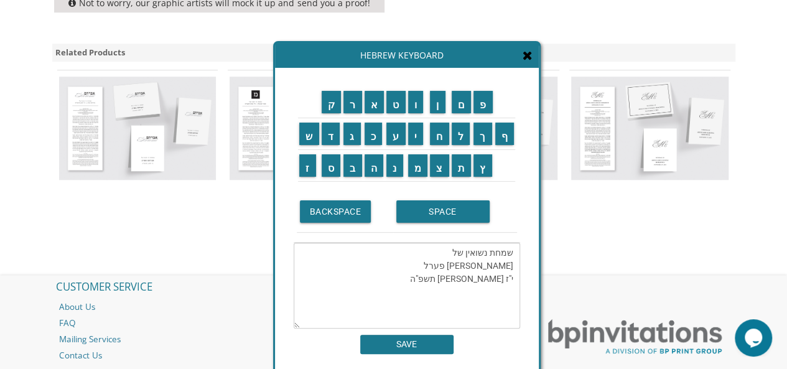
drag, startPoint x: 284, startPoint y: 270, endPoint x: 281, endPoint y: 211, distance: 59.2
click at [281, 229] on div "ק ר א ט ו ן ם פ ש ד ג כ ע י ח ל" at bounding box center [407, 220] width 264 height 305
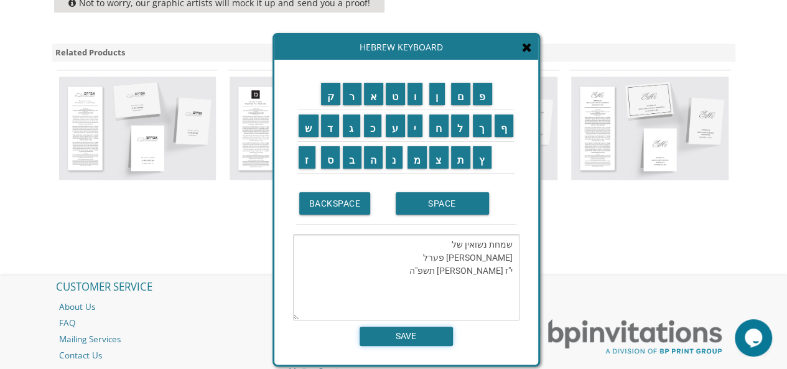
click at [418, 334] on input "SAVE" at bounding box center [406, 336] width 93 height 19
type textarea "שמחת נשואין של יחיאל ופיגא פערל י"ז אלול תשפ"ה"
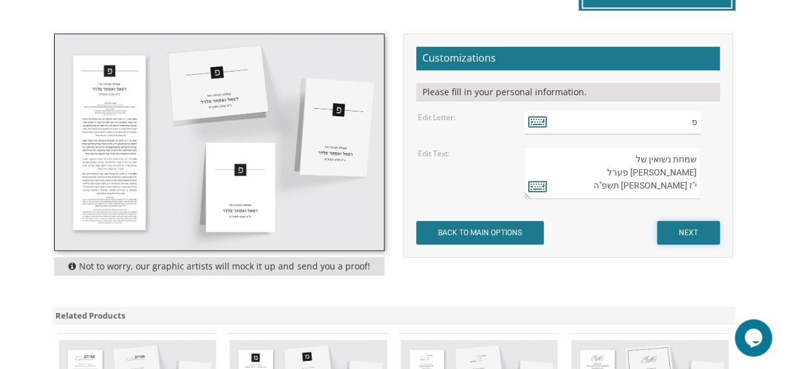
click at [693, 238] on input "NEXT" at bounding box center [688, 233] width 63 height 24
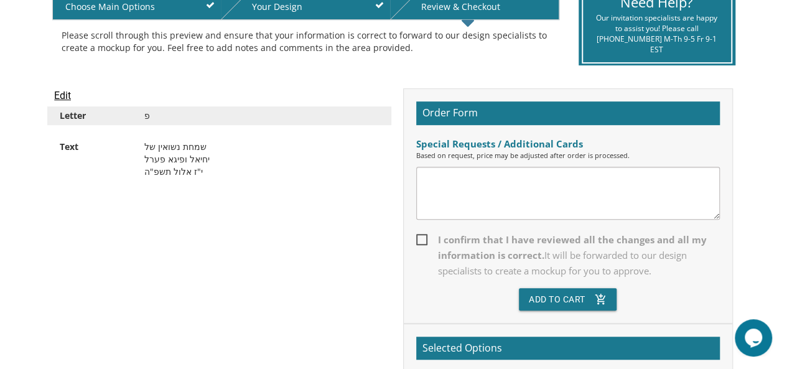
scroll to position [284, 0]
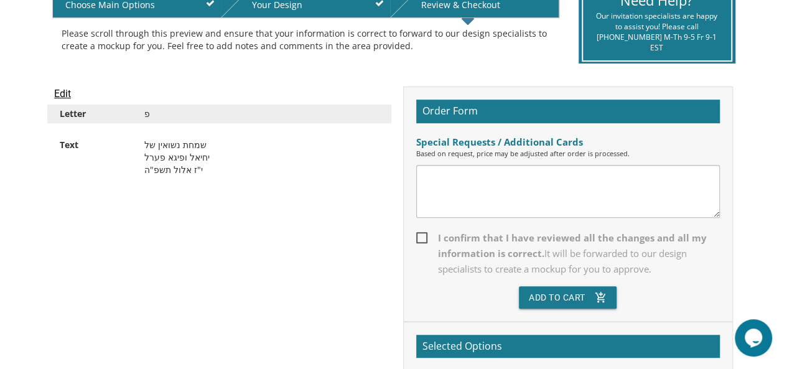
click at [420, 233] on span "I confirm that I have reviewed all the changes and all my information is correc…" at bounding box center [568, 253] width 304 height 47
click at [420, 233] on input "I confirm that I have reviewed all the changes and all my information is correc…" at bounding box center [420, 237] width 8 height 8
checkbox input "true"
click at [556, 296] on button "Add To Cart add_shopping_cart" at bounding box center [568, 297] width 98 height 22
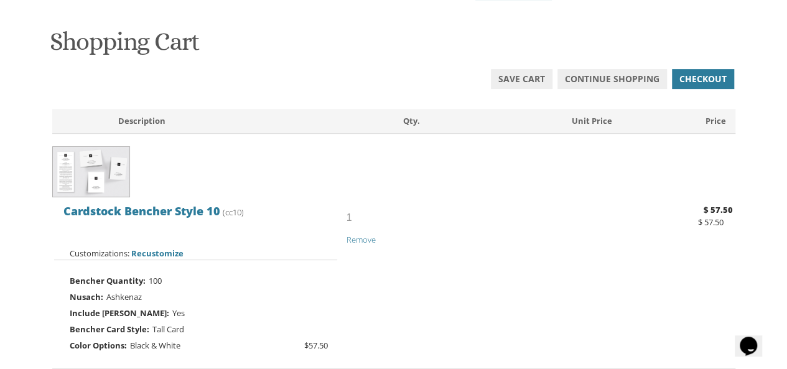
scroll to position [180, 0]
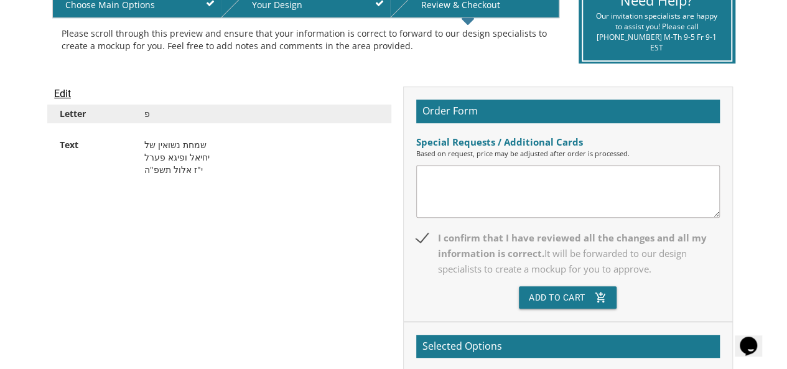
click at [416, 235] on span "I confirm that I have reviewed all the changes and all my information is correc…" at bounding box center [568, 253] width 304 height 47
click at [416, 235] on input "I confirm that I have reviewed all the changes and all my information is correc…" at bounding box center [420, 237] width 8 height 8
checkbox input "false"
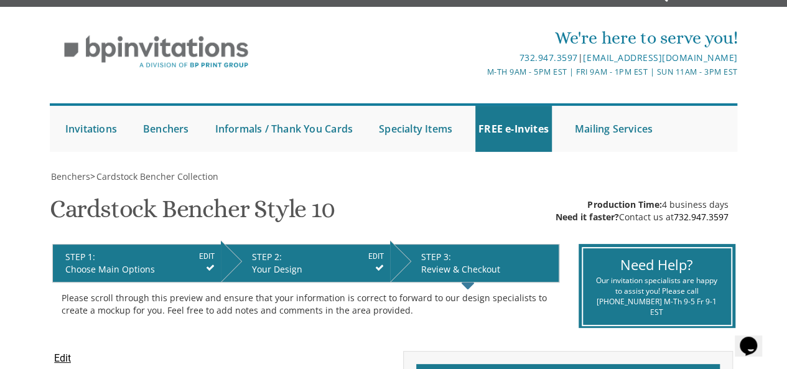
scroll to position [17, 0]
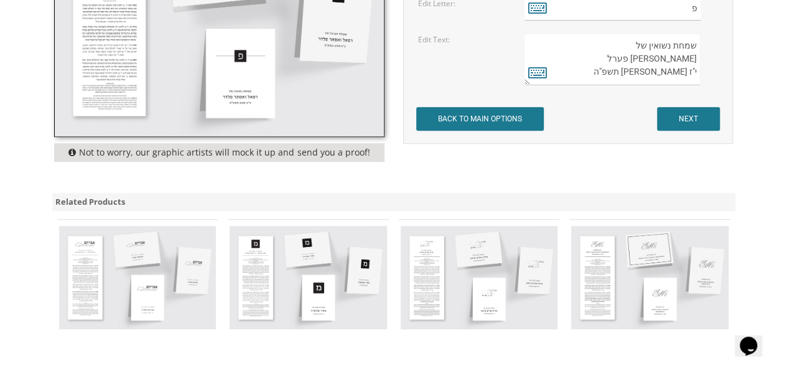
scroll to position [469, 0]
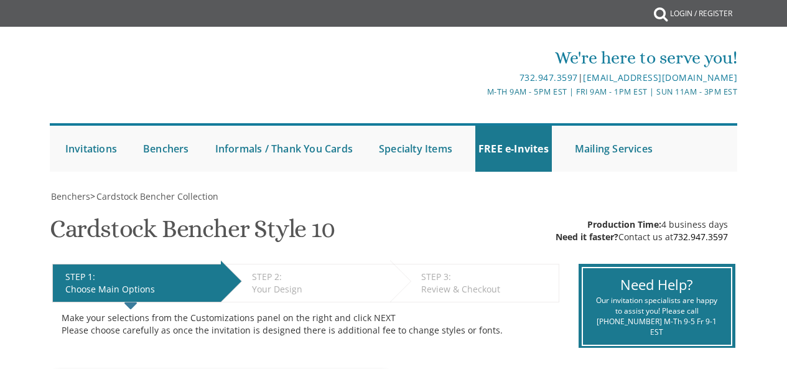
select select "100"
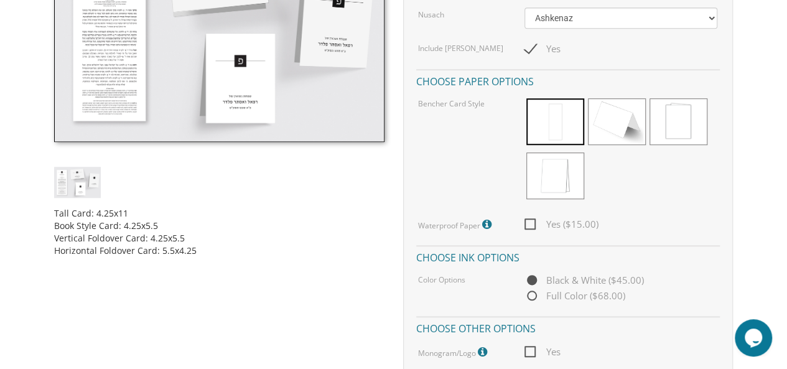
scroll to position [377, 0]
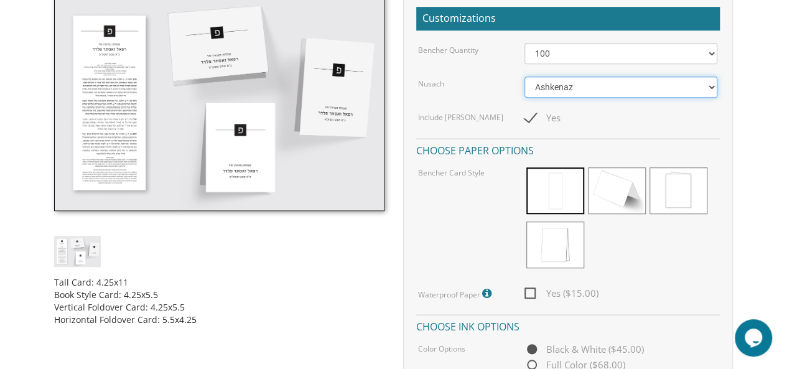
click at [710, 85] on select "Ashkenaz Edut Mizrach" at bounding box center [622, 87] width 194 height 21
click at [575, 82] on select "Ashkenaz Edut Mizrach" at bounding box center [622, 87] width 194 height 21
click at [568, 84] on select "Ashkenaz Edut Mizrach" at bounding box center [622, 87] width 194 height 21
click at [525, 77] on select "Ashkenaz Edut Mizrach" at bounding box center [622, 87] width 194 height 21
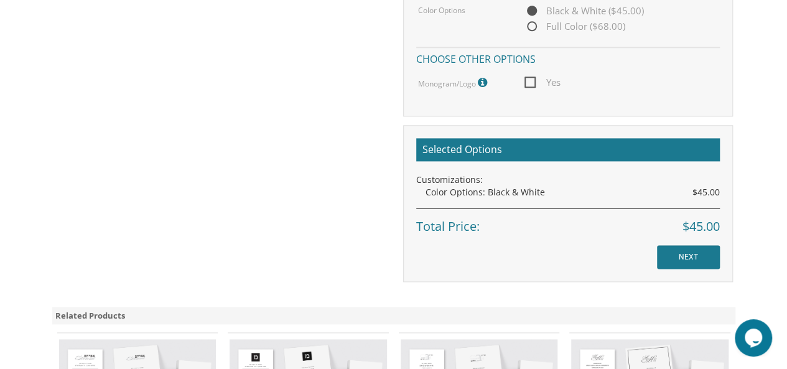
scroll to position [724, 0]
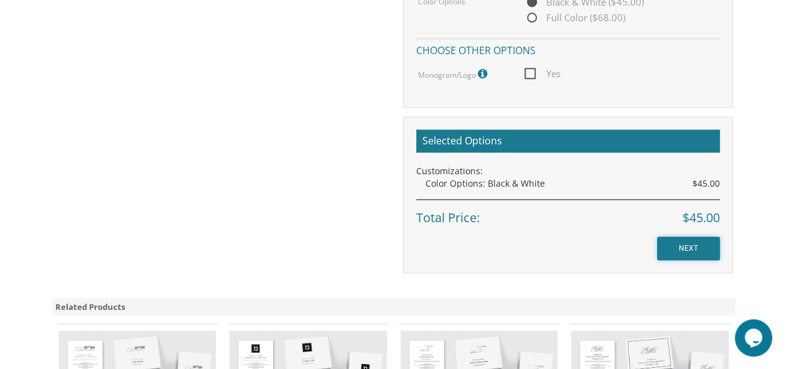
click at [672, 245] on input "NEXT" at bounding box center [688, 249] width 63 height 24
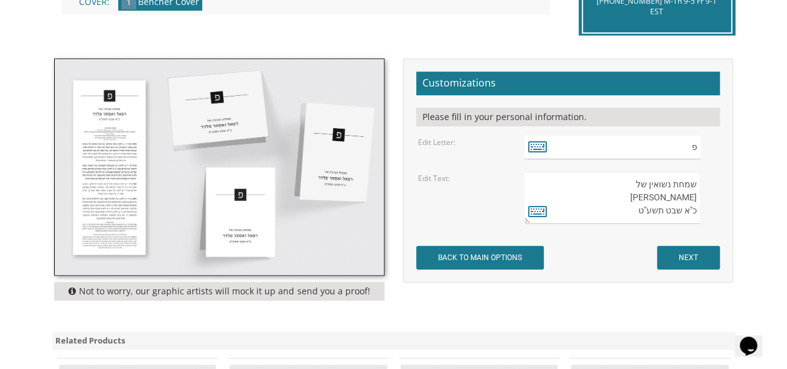
scroll to position [331, 0]
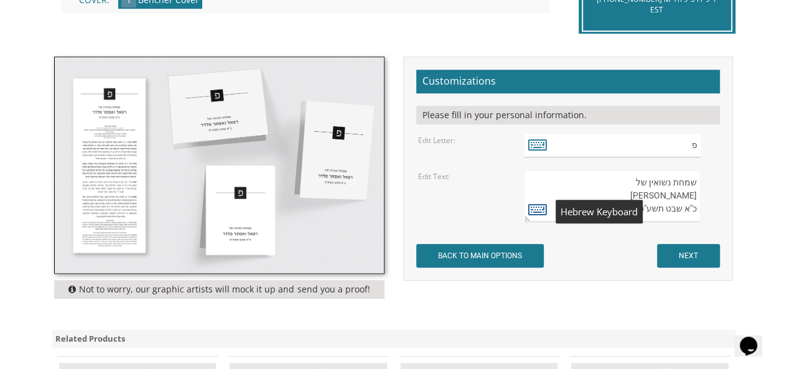
click at [537, 212] on icon at bounding box center [537, 208] width 19 height 17
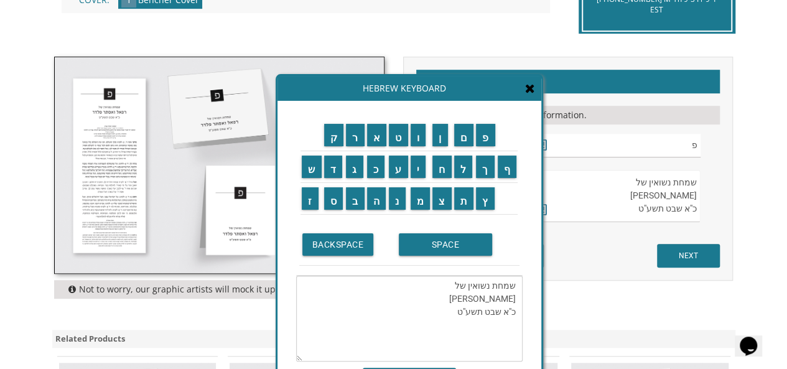
click at [444, 296] on textarea "שמחת נשואין של [PERSON_NAME] כ"א שבט תשע"ט" at bounding box center [409, 319] width 227 height 86
click at [452, 311] on textarea "שמחת נשואין של [PERSON_NAME] כ"א שבט תשע"ט" at bounding box center [409, 319] width 227 height 86
click at [452, 311] on textarea "שמחת נשואין של [PERSON_NAME]" at bounding box center [409, 319] width 227 height 86
click at [420, 177] on td "י" at bounding box center [421, 167] width 22 height 32
click at [422, 171] on input "י" at bounding box center [419, 167] width 16 height 22
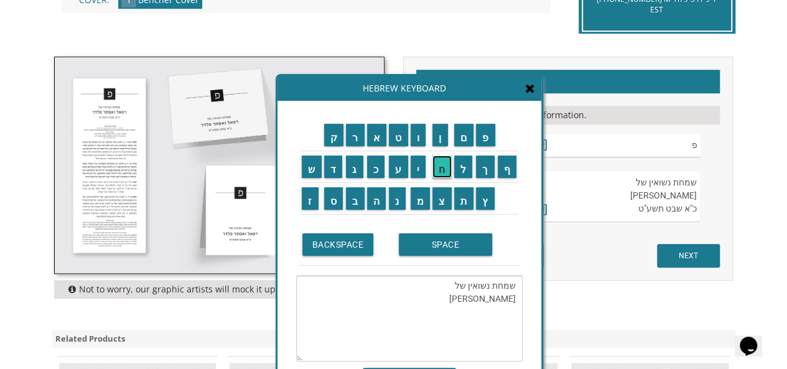
click at [443, 169] on input "ח" at bounding box center [442, 167] width 19 height 22
click at [420, 169] on input "י" at bounding box center [419, 167] width 16 height 22
click at [374, 133] on input "א" at bounding box center [377, 135] width 20 height 22
click at [474, 172] on td "ל" at bounding box center [464, 167] width 22 height 32
click at [467, 165] on input "ל" at bounding box center [463, 167] width 19 height 22
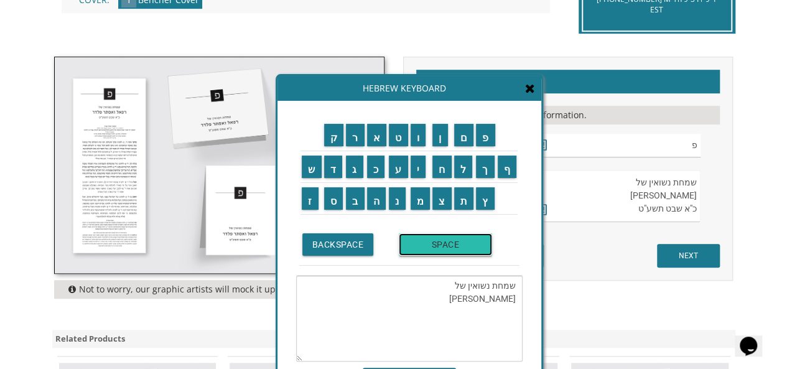
click at [452, 245] on input "SPACE" at bounding box center [445, 244] width 93 height 22
click at [424, 134] on input "ו" at bounding box center [419, 135] width 16 height 22
click at [485, 131] on input "פ" at bounding box center [485, 135] width 19 height 22
click at [418, 165] on input "י" at bounding box center [419, 167] width 16 height 22
click at [354, 172] on input "ג" at bounding box center [354, 167] width 17 height 22
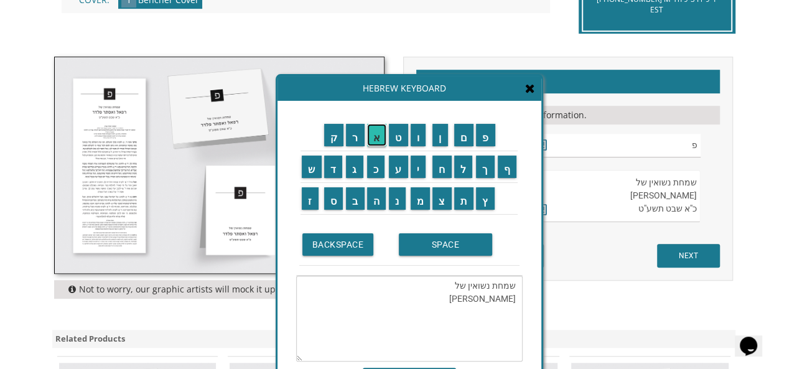
click at [373, 139] on input "א" at bounding box center [377, 135] width 20 height 22
click at [427, 241] on input "SPACE" at bounding box center [445, 244] width 93 height 22
click at [490, 128] on input "פ" at bounding box center [485, 135] width 19 height 22
click at [397, 174] on input "ע" at bounding box center [398, 167] width 19 height 22
click at [359, 141] on input "ר" at bounding box center [355, 135] width 19 height 22
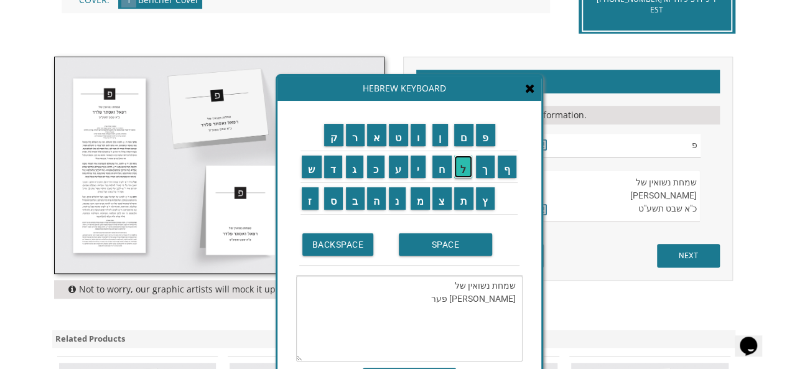
click at [457, 162] on input "ל" at bounding box center [463, 167] width 19 height 22
click at [419, 167] on input "י" at bounding box center [419, 167] width 16 height 22
click at [306, 201] on input "ז" at bounding box center [310, 198] width 17 height 22
click at [421, 242] on input "SPACE" at bounding box center [445, 244] width 93 height 22
click at [372, 138] on input "א" at bounding box center [377, 135] width 20 height 22
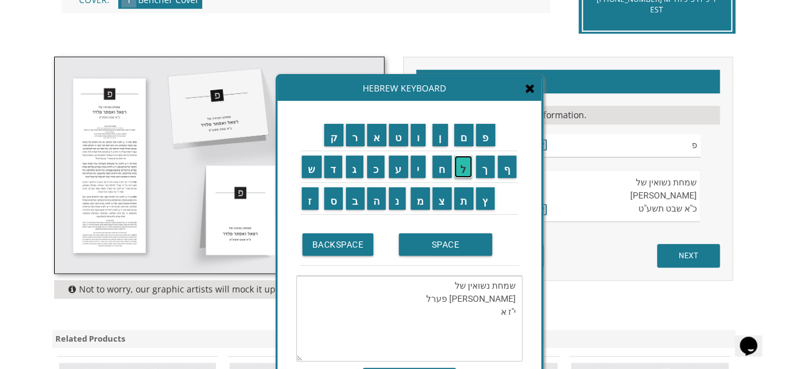
click at [463, 169] on input "ל" at bounding box center [463, 167] width 19 height 22
click at [417, 130] on input "ו" at bounding box center [419, 135] width 16 height 22
click at [462, 167] on input "ל" at bounding box center [463, 167] width 19 height 22
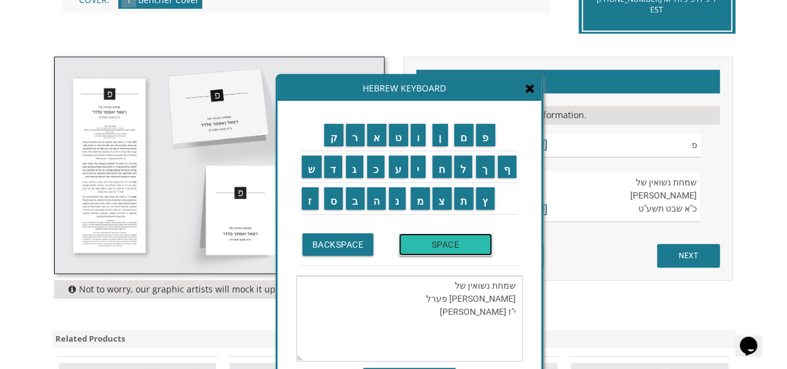
click at [429, 245] on input "SPACE" at bounding box center [445, 244] width 93 height 22
click at [467, 202] on input "ת" at bounding box center [464, 198] width 20 height 22
click at [311, 174] on input "ש" at bounding box center [312, 167] width 20 height 22
click at [487, 131] on input "פ" at bounding box center [485, 135] width 19 height 22
click at [373, 200] on input "ה" at bounding box center [376, 198] width 19 height 22
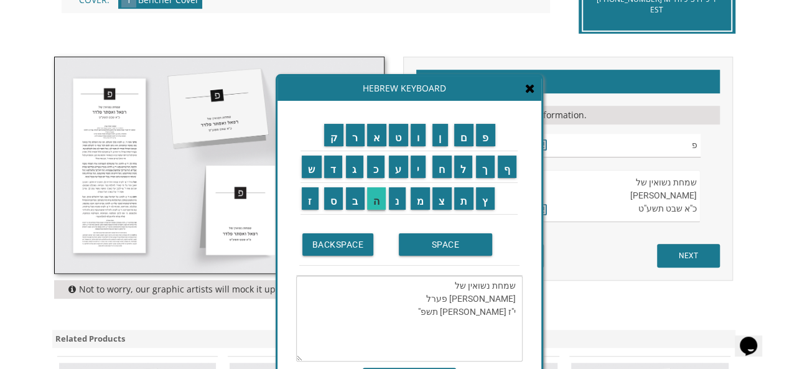
type textarea "שמחת נשואין של יחיאל ופיגא פערל י"ז אלול תשפ"ה"
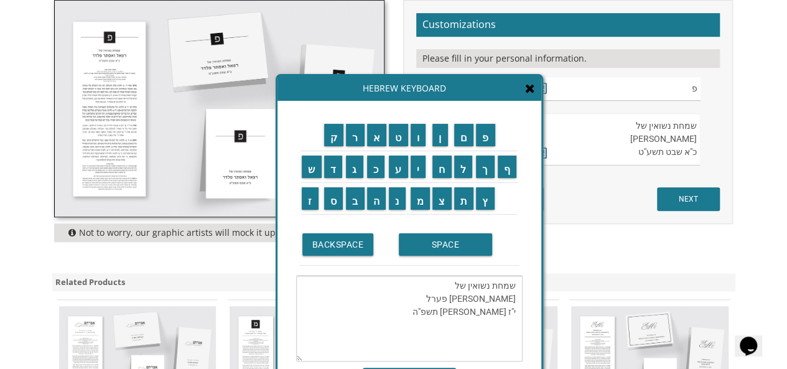
scroll to position [386, 0]
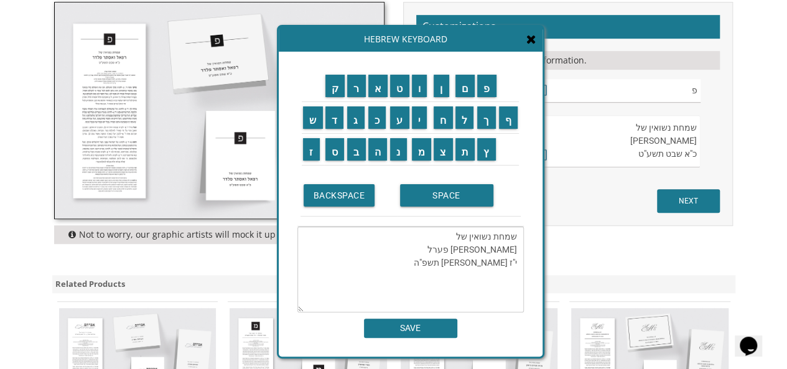
drag, startPoint x: 508, startPoint y: 248, endPoint x: 509, endPoint y: 189, distance: 58.5
click at [509, 189] on td "SPACE" at bounding box center [459, 196] width 124 height 42
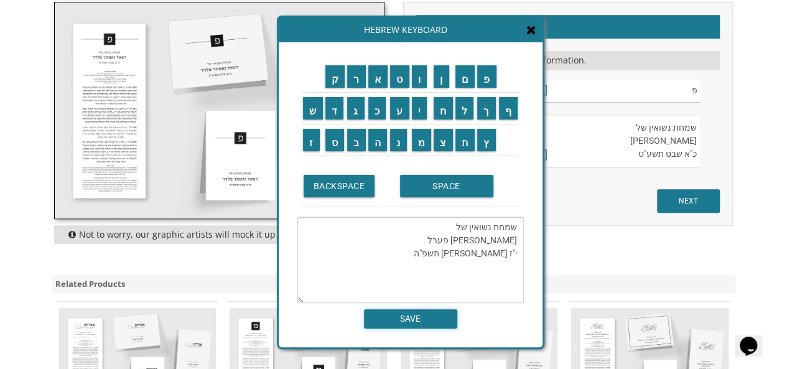
click at [398, 325] on input "SAVE" at bounding box center [410, 318] width 93 height 19
type textarea "שמחת נשואין של יחיאל ופיגא פערל י"ז אלול תשפ"ה"
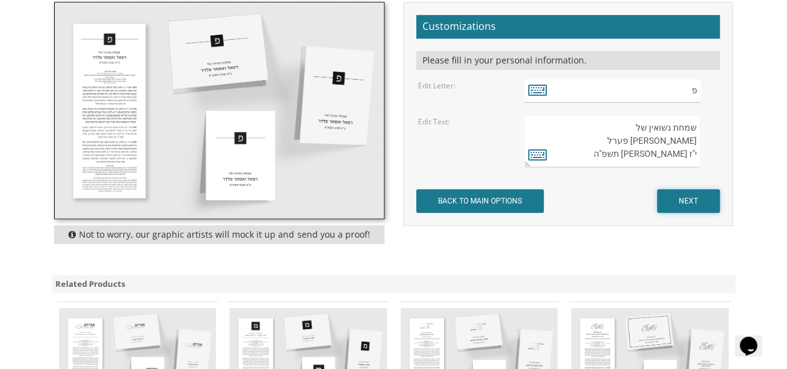
click at [681, 199] on input "NEXT" at bounding box center [688, 201] width 63 height 24
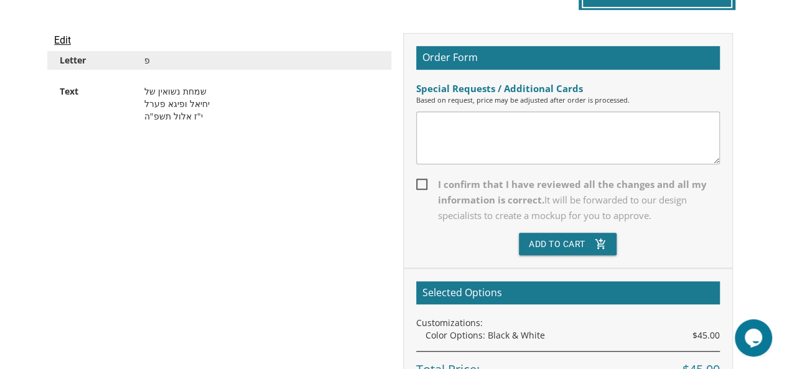
scroll to position [339, 0]
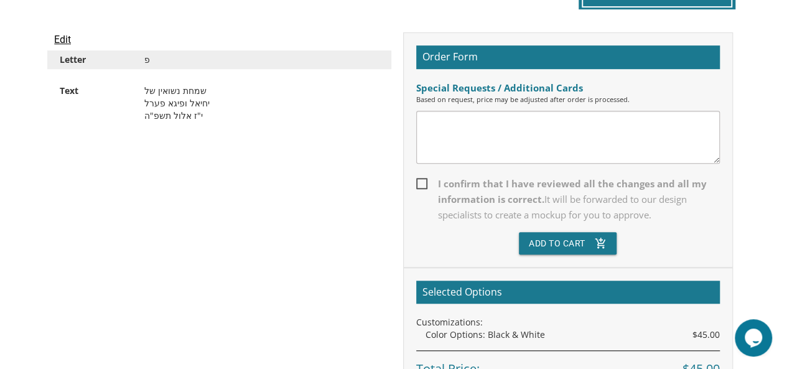
click at [419, 177] on span "I confirm that I have reviewed all the changes and all my information is correc…" at bounding box center [568, 199] width 304 height 47
click at [419, 179] on input "I confirm that I have reviewed all the changes and all my information is correc…" at bounding box center [420, 183] width 8 height 8
checkbox input "true"
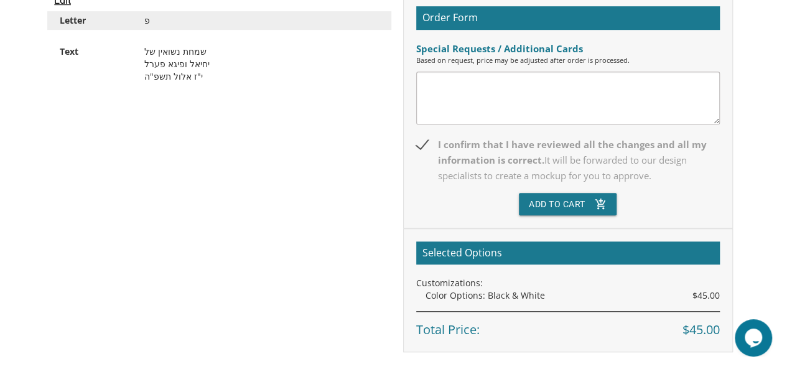
scroll to position [378, 0]
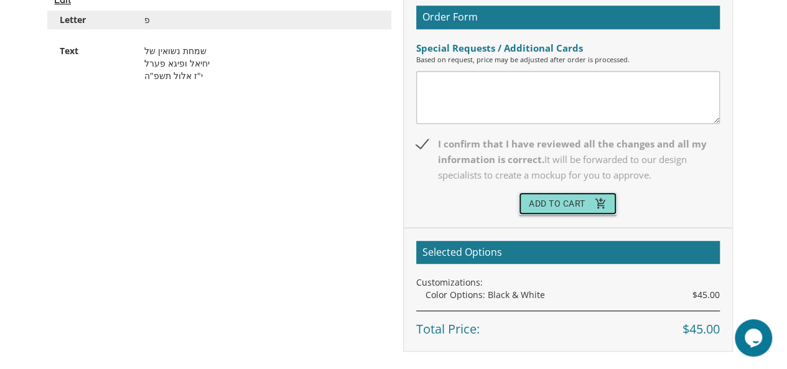
click at [546, 200] on button "Add To Cart add_shopping_cart" at bounding box center [568, 203] width 98 height 22
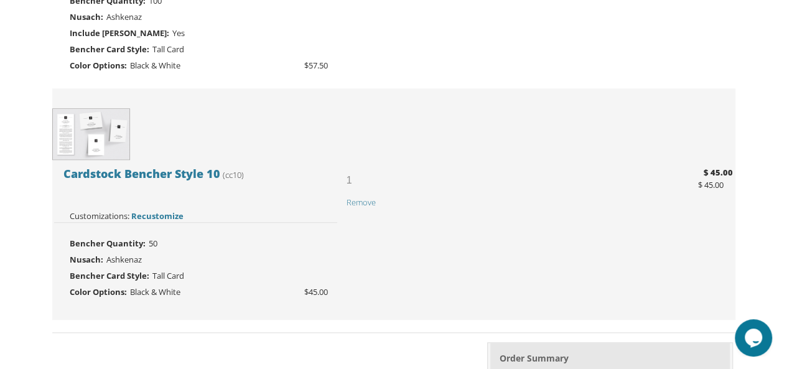
scroll to position [457, 0]
click at [356, 199] on span "Remove" at bounding box center [361, 201] width 29 height 11
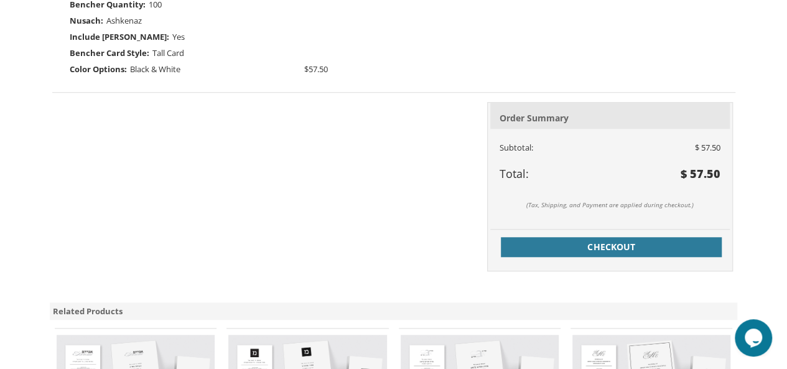
scroll to position [453, 0]
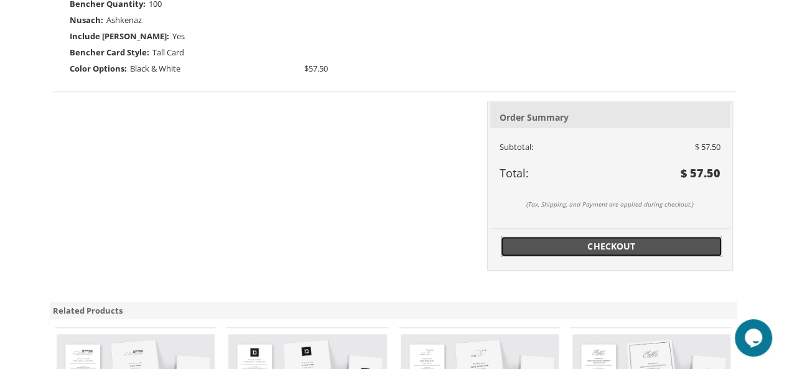
click at [605, 245] on span "Checkout" at bounding box center [612, 246] width 207 height 12
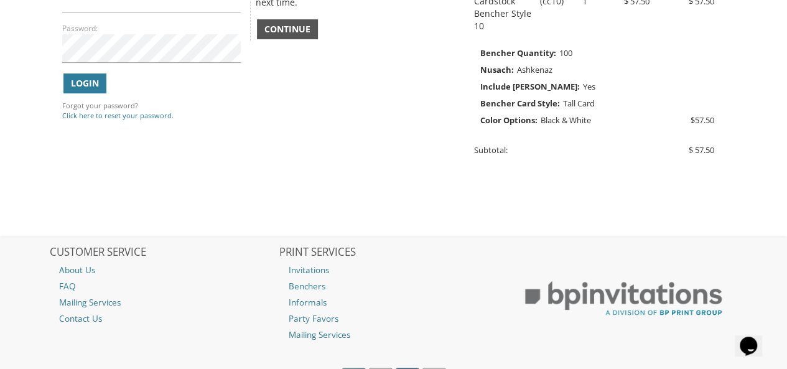
scroll to position [298, 0]
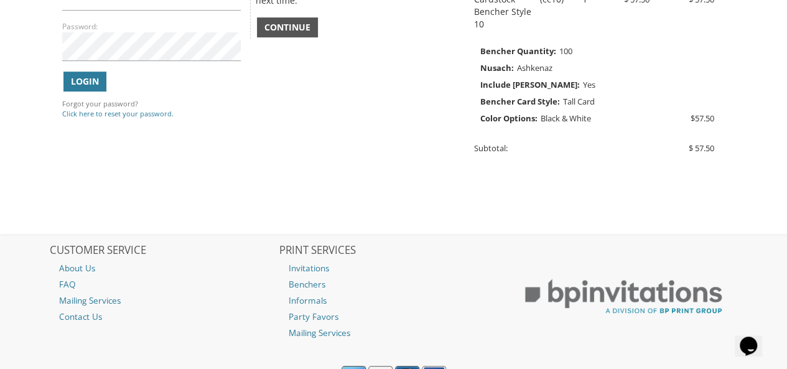
click at [278, 22] on span "Continue" at bounding box center [288, 27] width 46 height 12
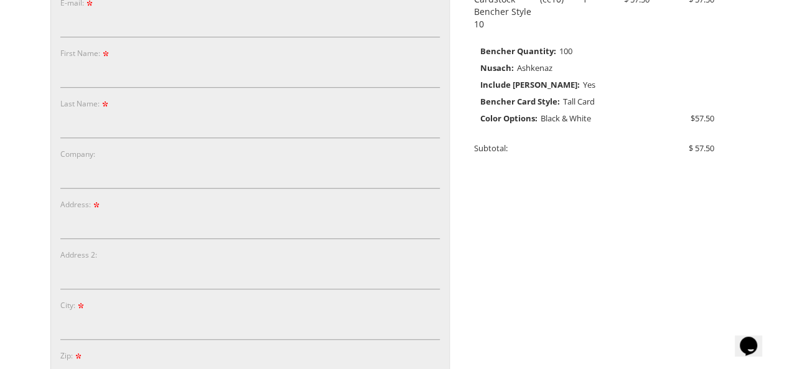
scroll to position [107, 0]
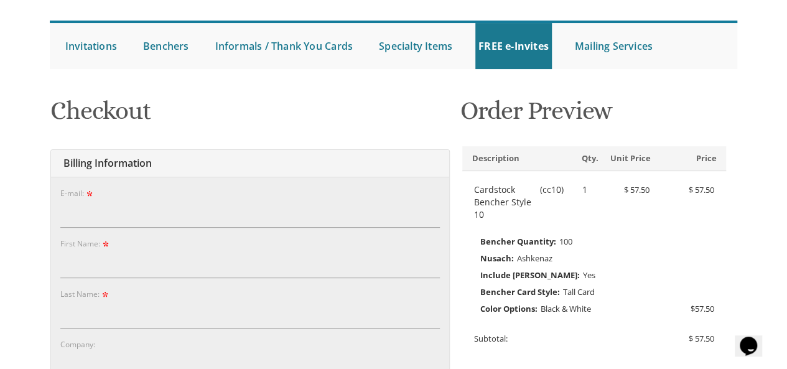
click at [189, 190] on div "E-mail:" at bounding box center [250, 207] width 380 height 41
click at [89, 225] on input "E-mail:" at bounding box center [250, 213] width 380 height 29
type input "[EMAIL_ADDRESS][DOMAIN_NAME]"
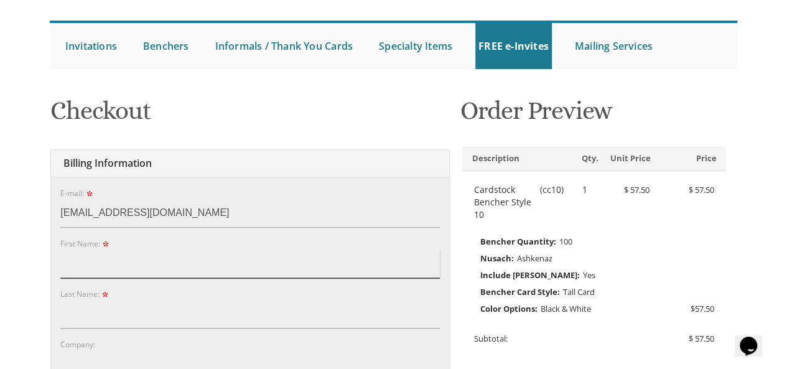
type input "chana"
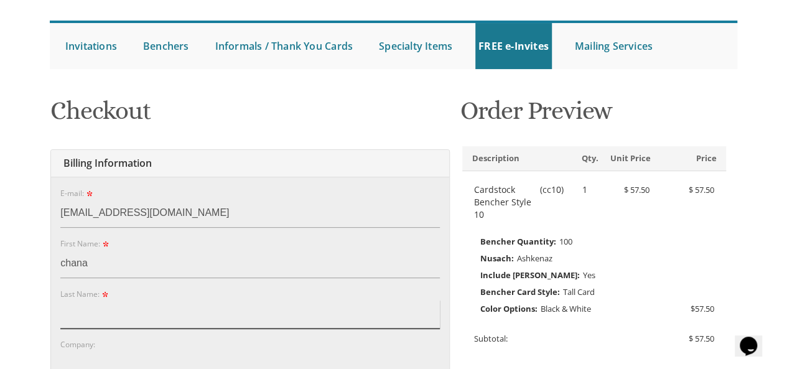
type input "[PERSON_NAME]"
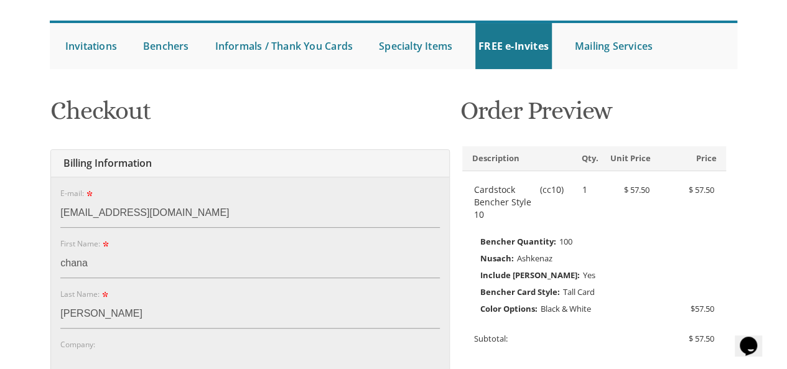
type input "[STREET_ADDRESS][PERSON_NAME]"
type input "Lakewood"
type input "08701"
select select "NJ"
type input "8482992914"
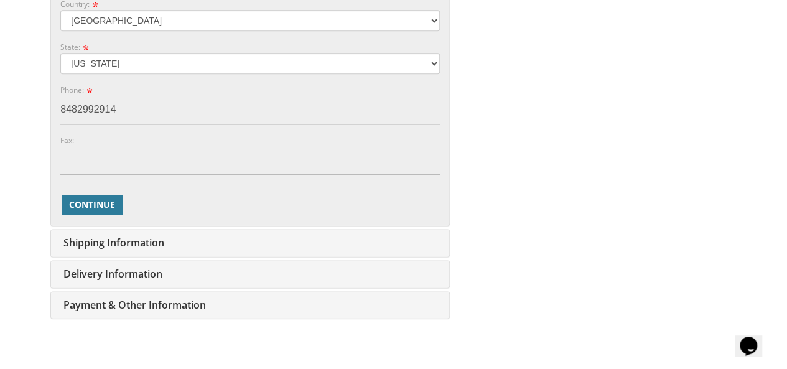
scroll to position [701, 0]
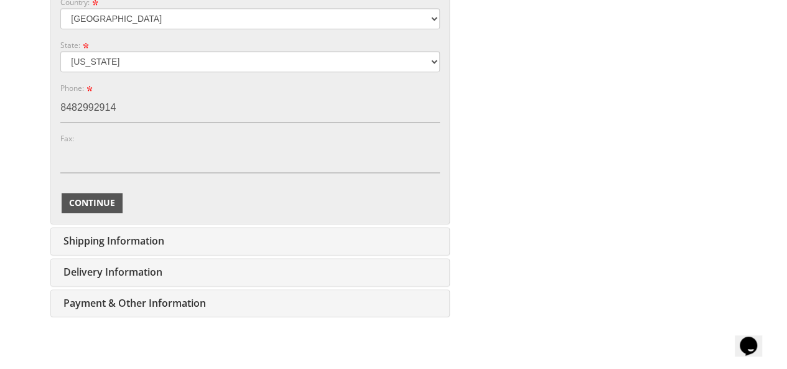
click at [78, 197] on span "Continue" at bounding box center [92, 203] width 46 height 12
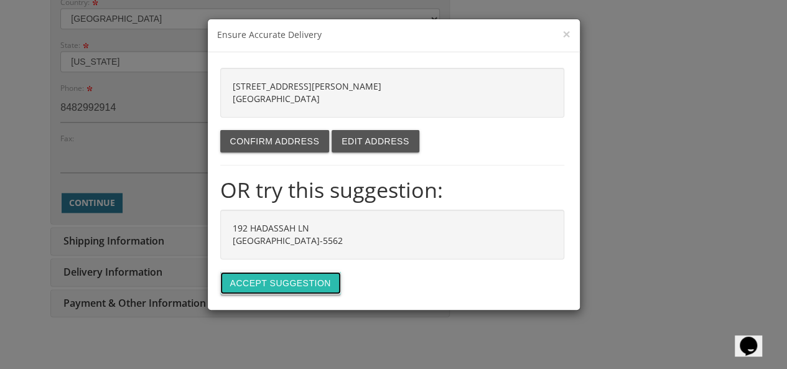
click at [264, 283] on button "Accept suggestion" at bounding box center [280, 283] width 121 height 22
type input "192 HADASSAH LN"
type input "LAKEWOOD"
type input "08701-5562"
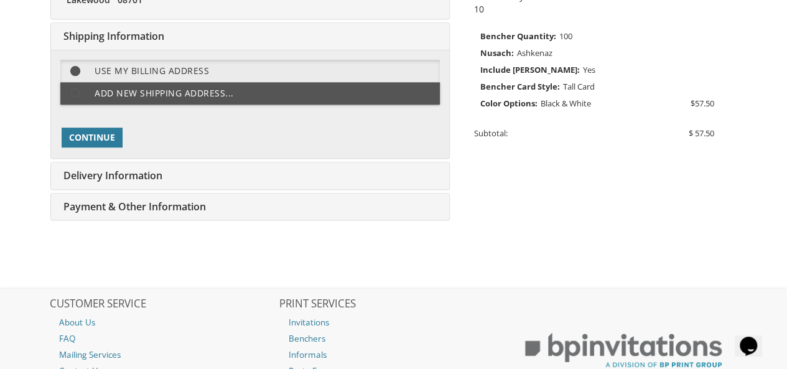
scroll to position [311, 0]
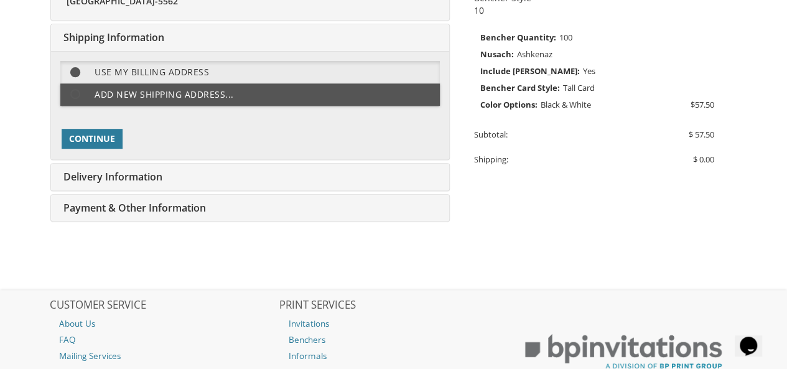
click at [163, 179] on div "Delivery Information Edit Shipping" at bounding box center [250, 177] width 398 height 27
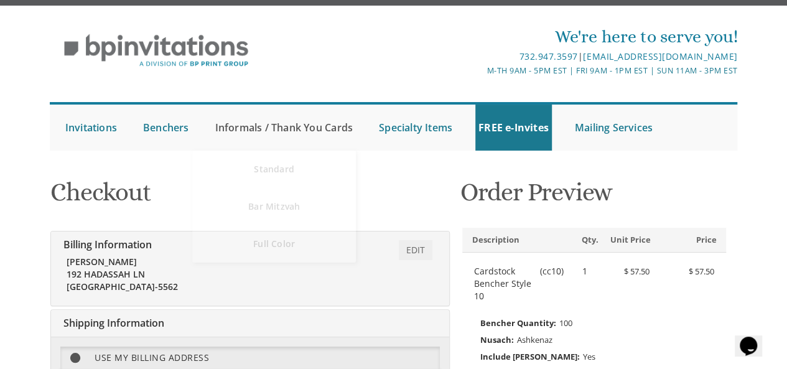
scroll to position [0, 0]
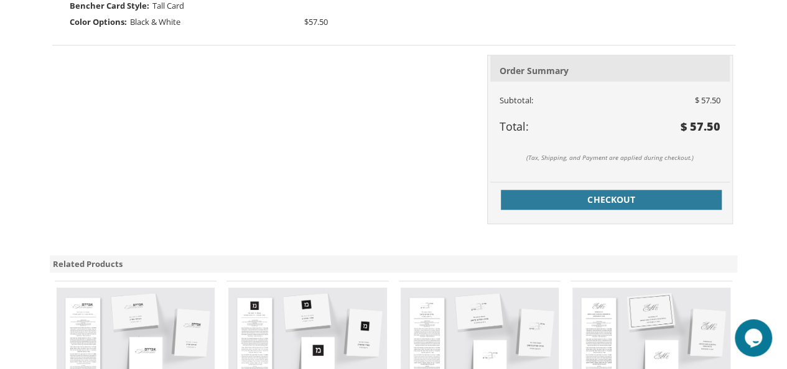
scroll to position [499, 0]
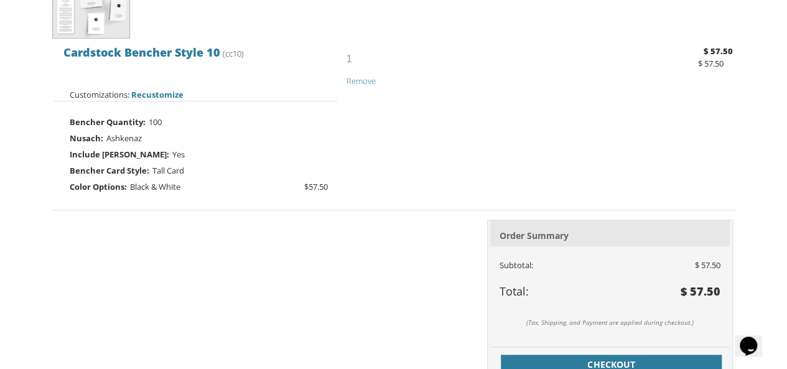
scroll to position [317, 0]
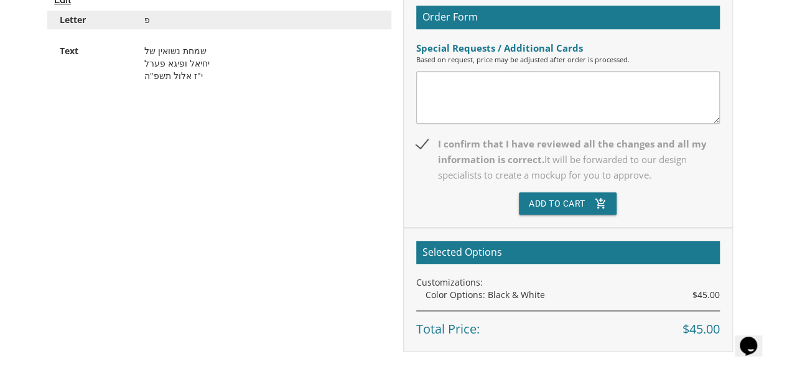
click at [435, 81] on textarea at bounding box center [568, 97] width 304 height 53
type textarea "t"
click at [505, 83] on textarea "The wedding is on WEdnesday Sep. 10" at bounding box center [568, 97] width 304 height 53
click at [507, 83] on textarea "The wedding is on WEdnesday Sep. 10" at bounding box center [568, 97] width 304 height 53
click at [572, 80] on textarea "The wedding is on Wednesday Sep. 10" at bounding box center [568, 97] width 304 height 53
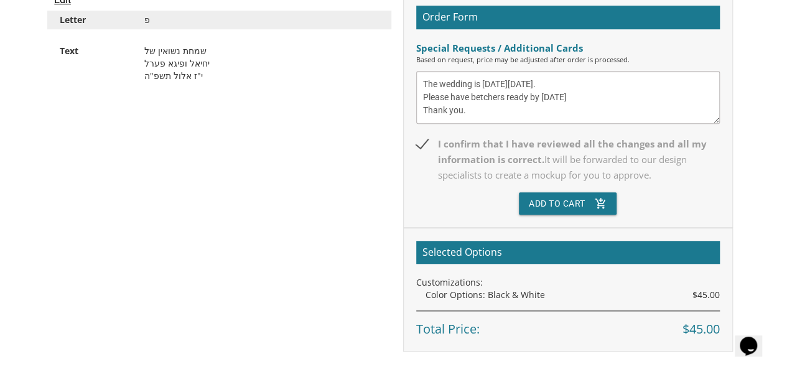
click at [478, 98] on textarea "The wedding is on Wednesday Sep. 10. Please have betchers ready by Tues Sep. 9 …" at bounding box center [568, 97] width 304 height 53
type textarea "The wedding is on Wednesday Sep. 10. Please have bentchers ready by Tues Sep. 9…"
click at [541, 202] on button "Add To Cart add_shopping_cart" at bounding box center [568, 203] width 98 height 22
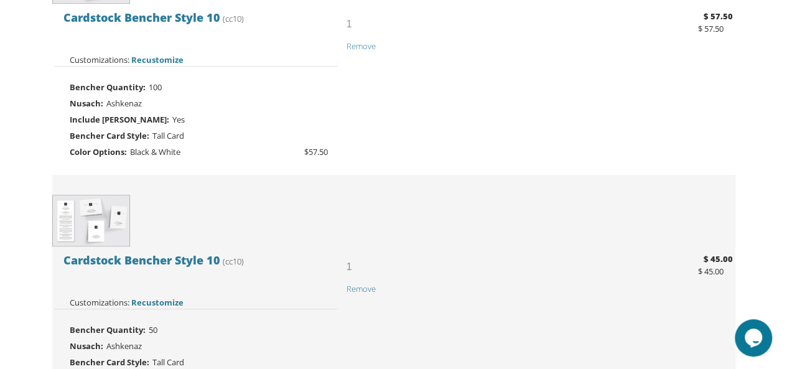
scroll to position [388, 0]
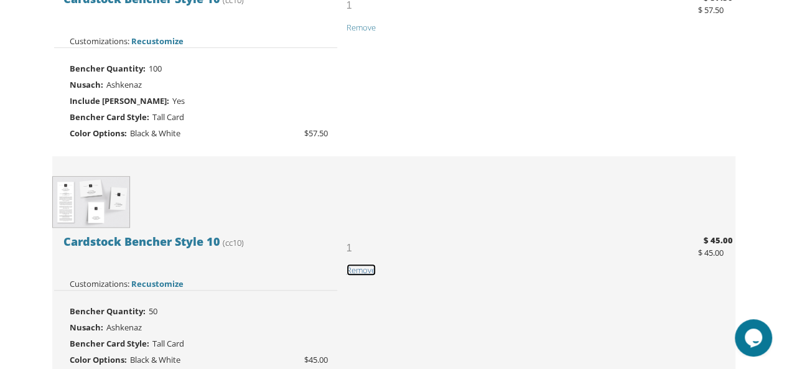
click at [359, 266] on span "Remove" at bounding box center [361, 270] width 29 height 11
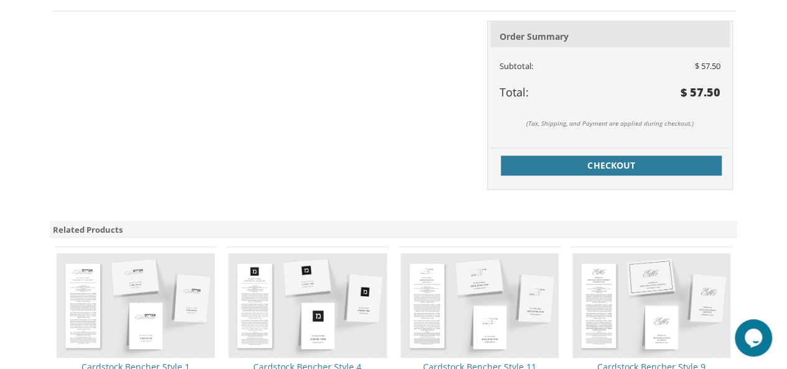
scroll to position [553, 0]
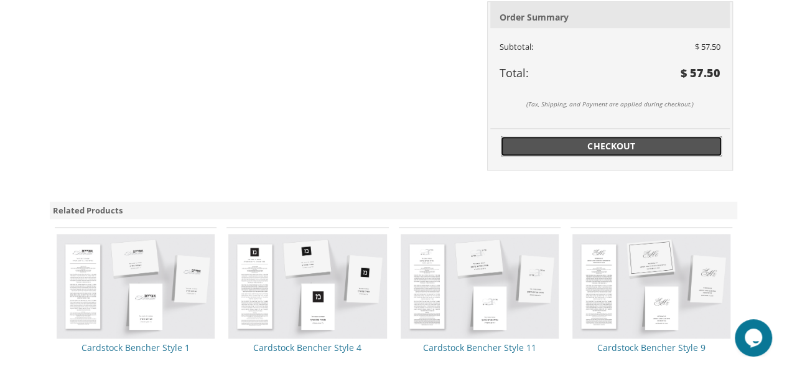
click at [606, 145] on span "Checkout" at bounding box center [612, 146] width 207 height 12
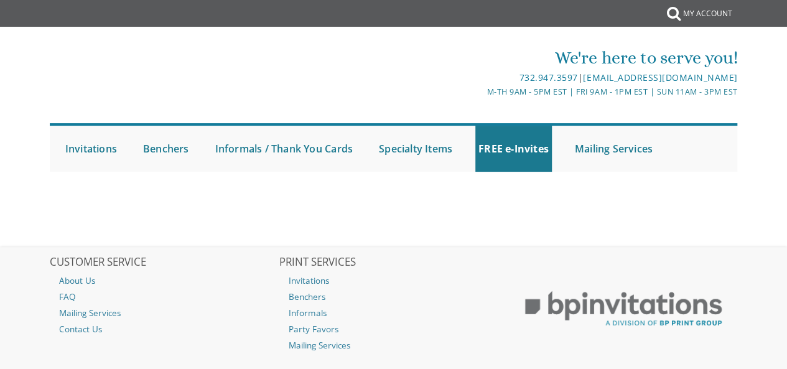
select select
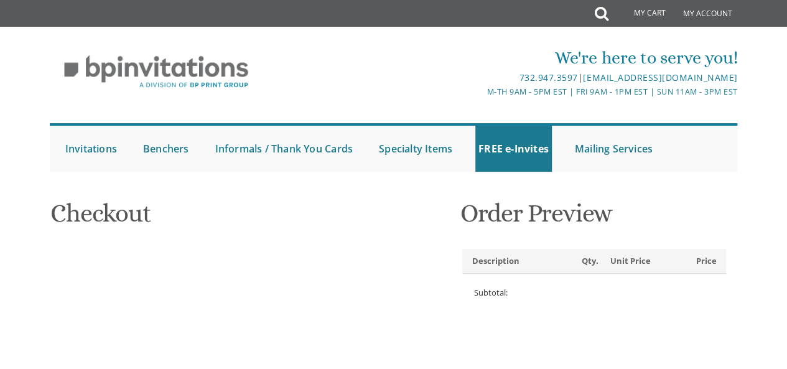
type input "[EMAIL_ADDRESS][DOMAIN_NAME]"
type input "chana"
type input "gutman"
type input "192 HADASSAH LN"
type input "LAKEWOOD"
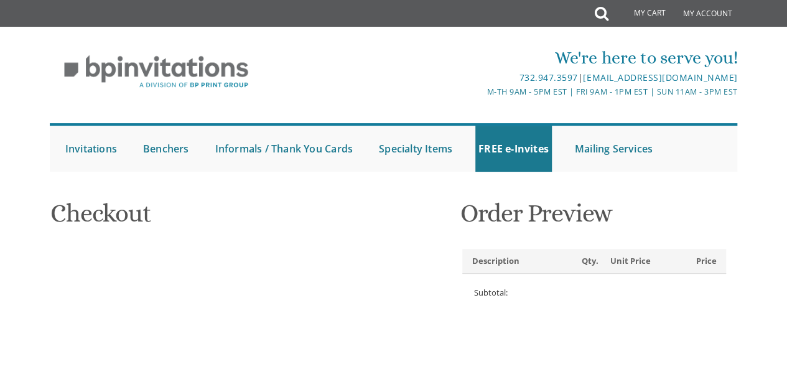
type input "08701-5562"
select select "US"
select select "NJ"
type input "8482992914"
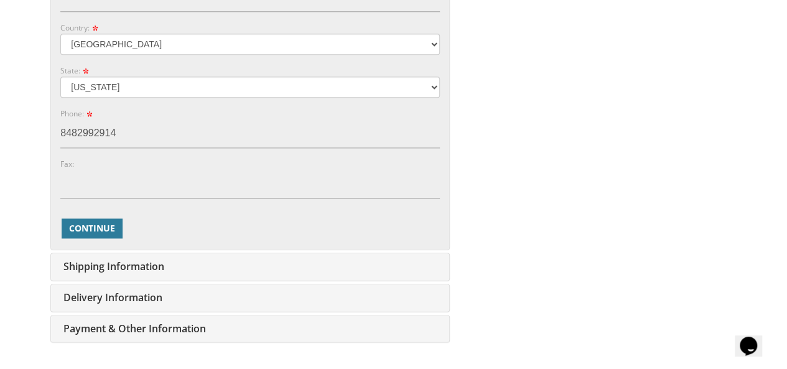
scroll to position [681, 0]
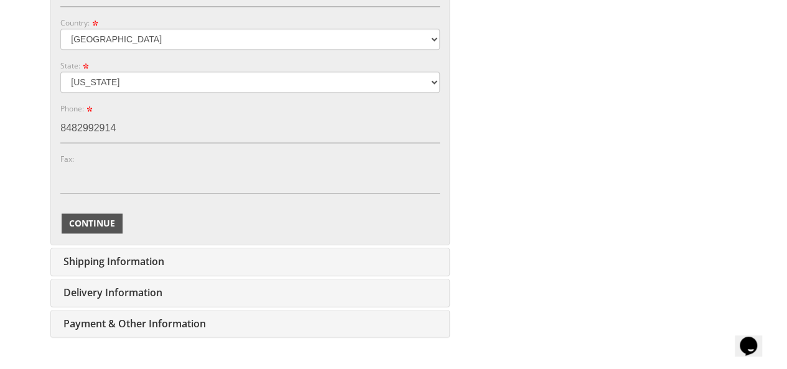
click at [91, 222] on span "Continue" at bounding box center [92, 223] width 46 height 12
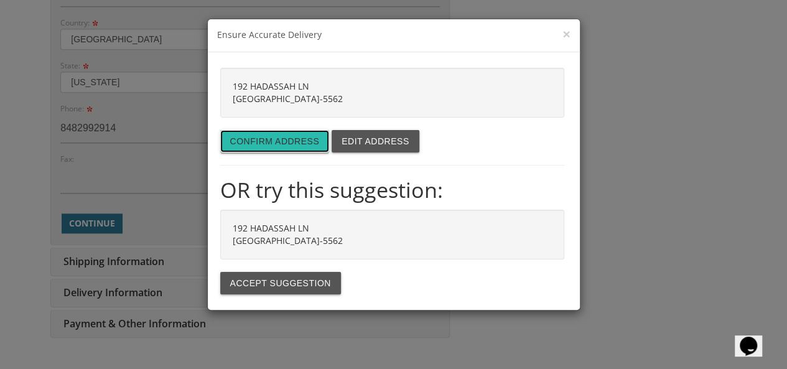
click at [243, 138] on button "Confirm address" at bounding box center [275, 141] width 110 height 22
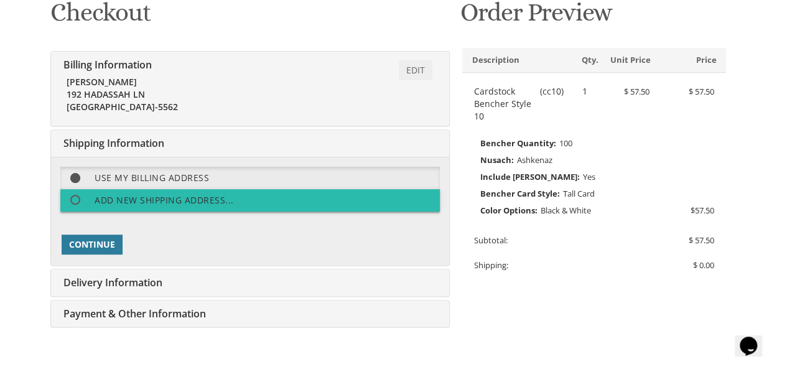
scroll to position [208, 0]
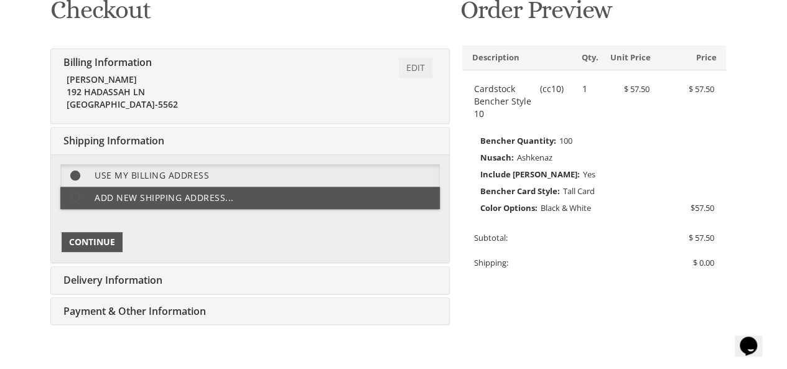
click at [77, 237] on span "Continue" at bounding box center [92, 242] width 46 height 12
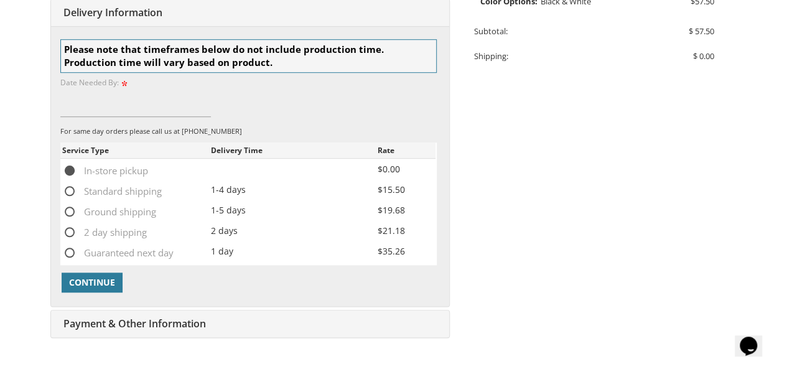
scroll to position [416, 0]
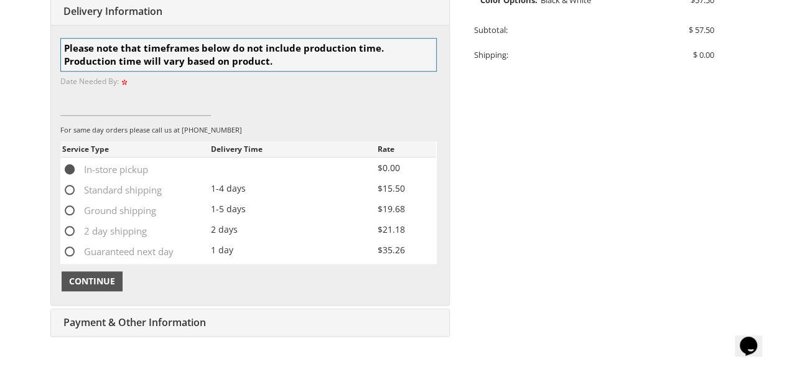
click at [78, 278] on span "Continue" at bounding box center [92, 281] width 46 height 12
type input "T"
type input "9/09/25"
click at [90, 278] on span "Continue" at bounding box center [92, 281] width 46 height 12
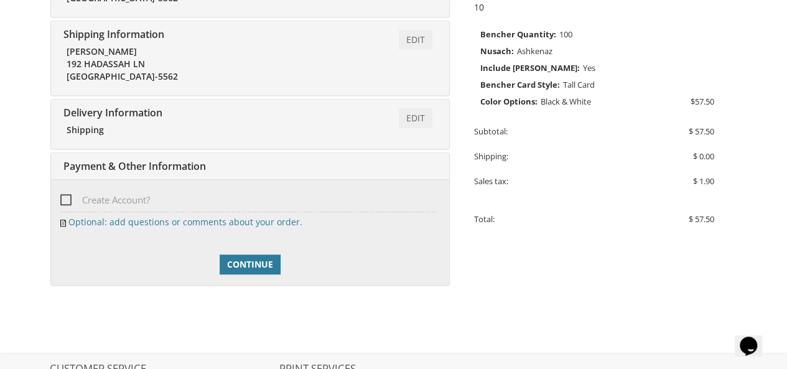
scroll to position [317, 0]
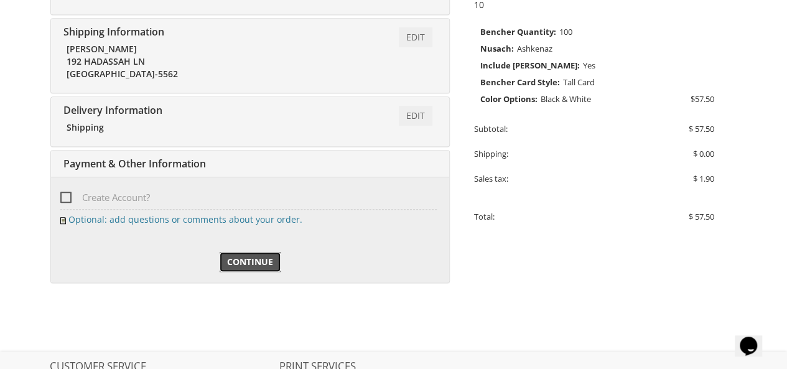
click at [253, 261] on span "Continue" at bounding box center [250, 262] width 46 height 12
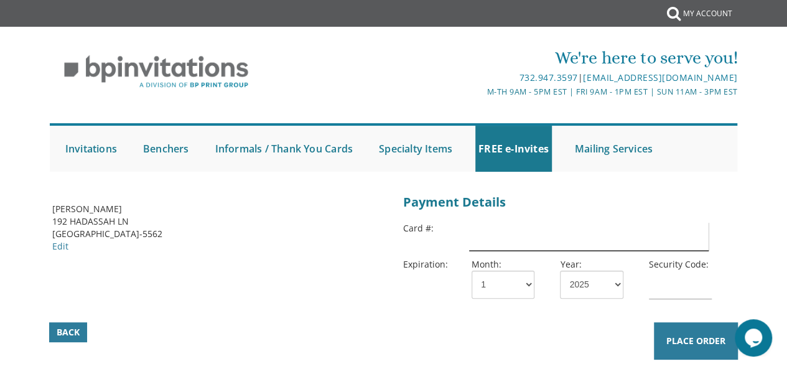
click at [494, 241] on input "text" at bounding box center [588, 236] width 239 height 29
type input "[CREDIT_CARD_NUMBER]"
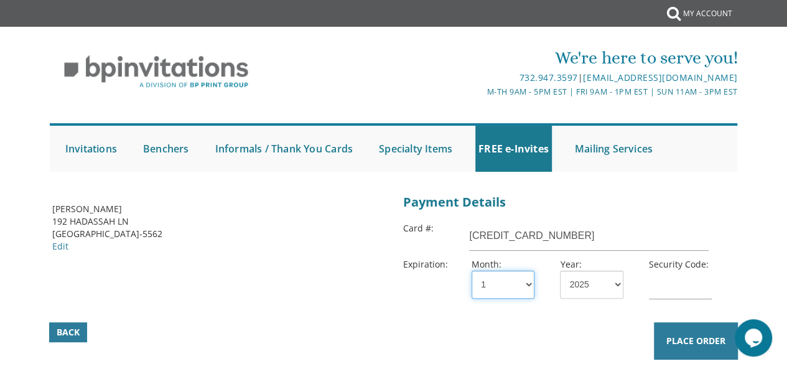
select select "12"
select select "28"
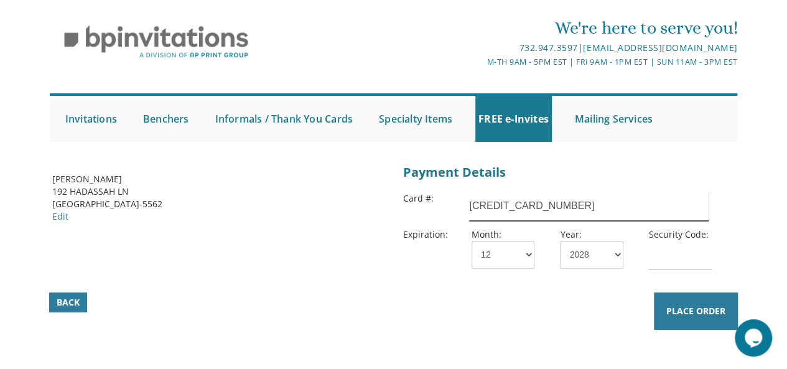
scroll to position [31, 0]
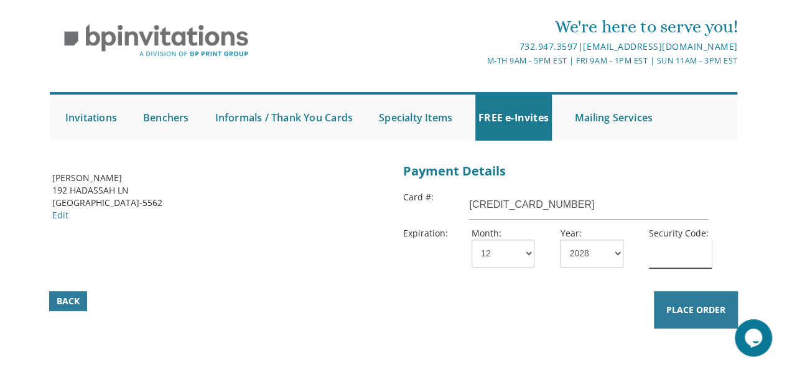
click at [665, 253] on input "text" at bounding box center [680, 254] width 63 height 29
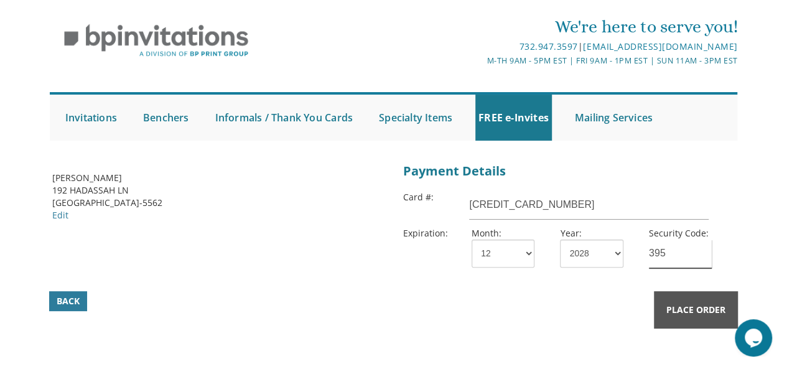
type input "395"
click at [688, 304] on span "Place Order" at bounding box center [696, 310] width 59 height 12
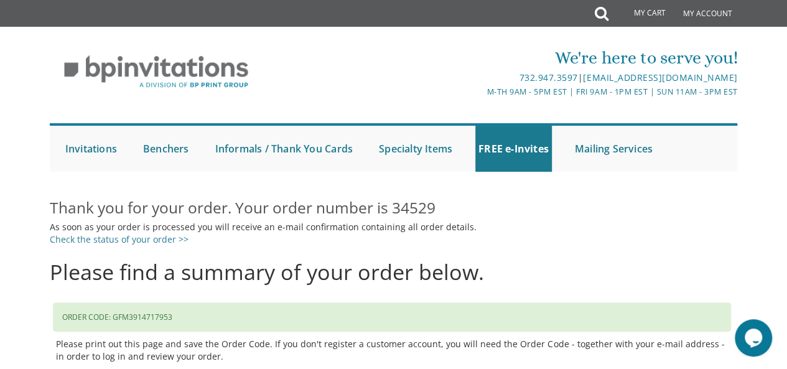
drag, startPoint x: 0, startPoint y: 0, endPoint x: 567, endPoint y: 177, distance: 593.9
click at [567, 177] on div "Submit Invitations Weddings Bar Mitzvah [DEMOGRAPHIC_DATA] Wedding Minis Kiddus…" at bounding box center [394, 147] width 690 height 61
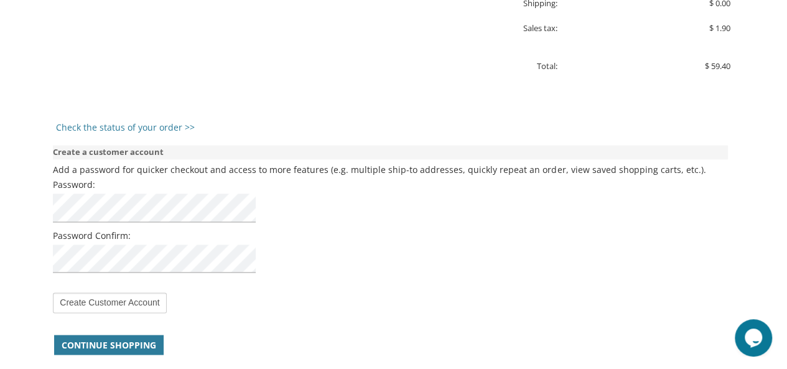
scroll to position [890, 0]
